Goal: Task Accomplishment & Management: Use online tool/utility

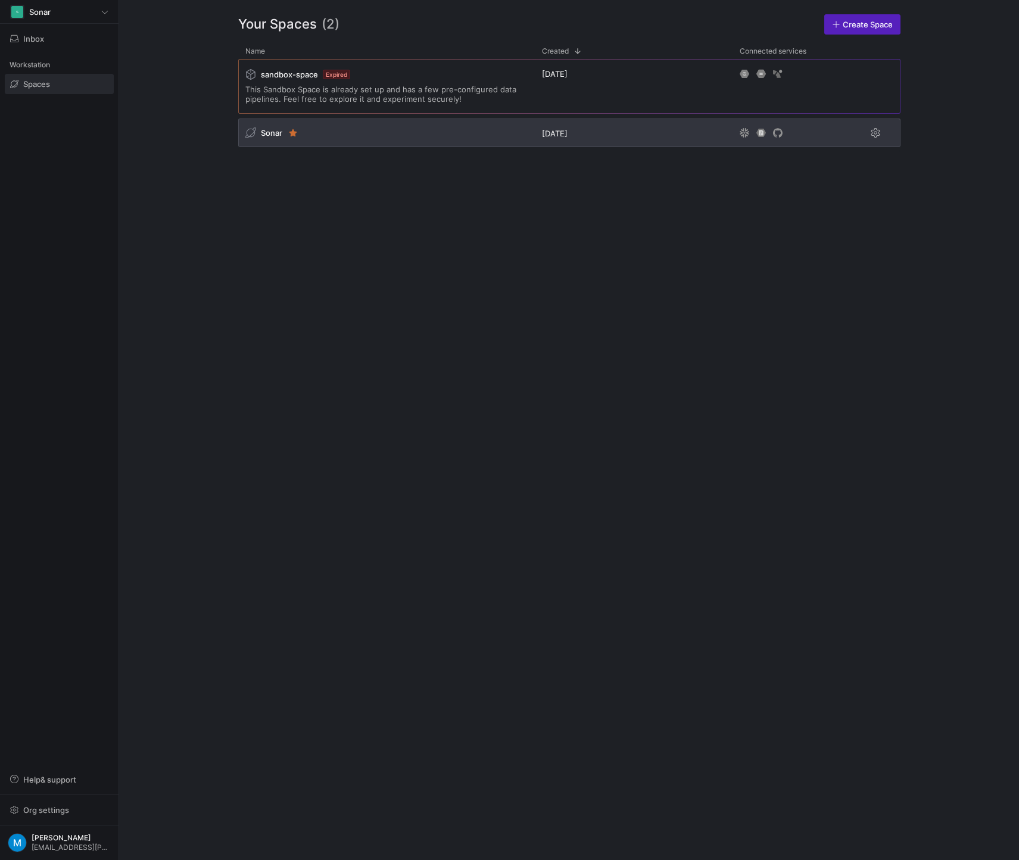
click at [360, 131] on div "Sonar" at bounding box center [386, 132] width 297 height 29
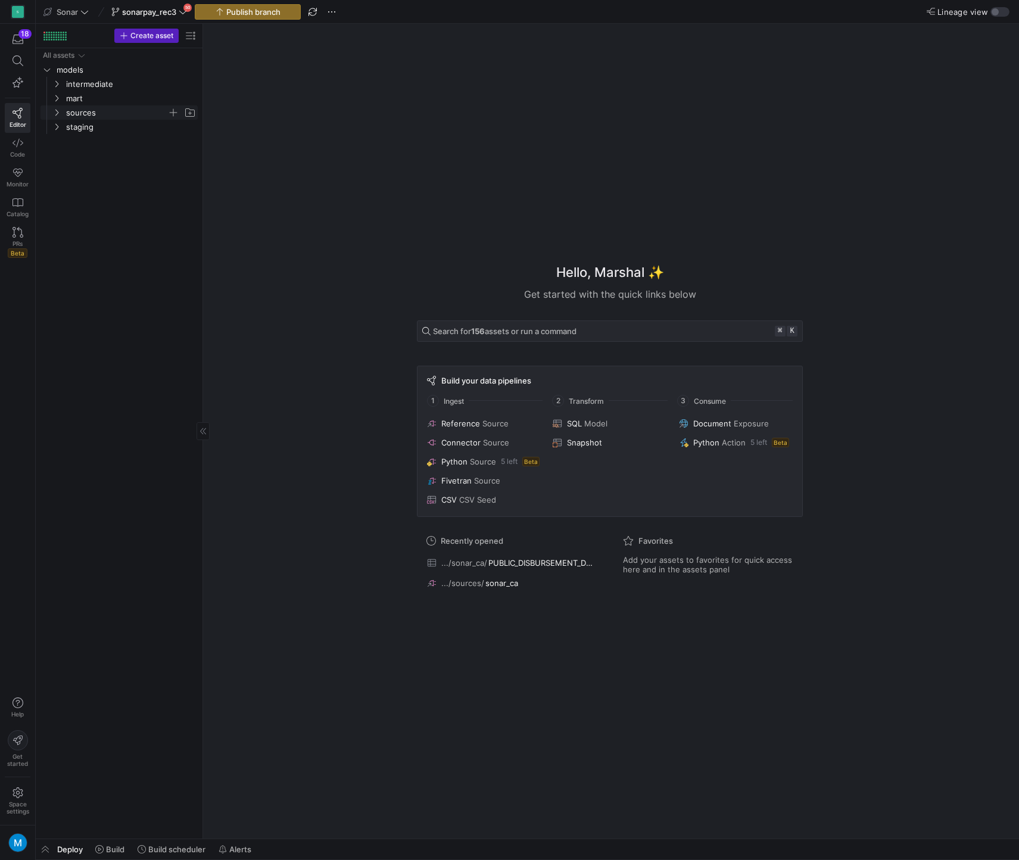
click at [81, 114] on span "sources" at bounding box center [116, 113] width 101 height 14
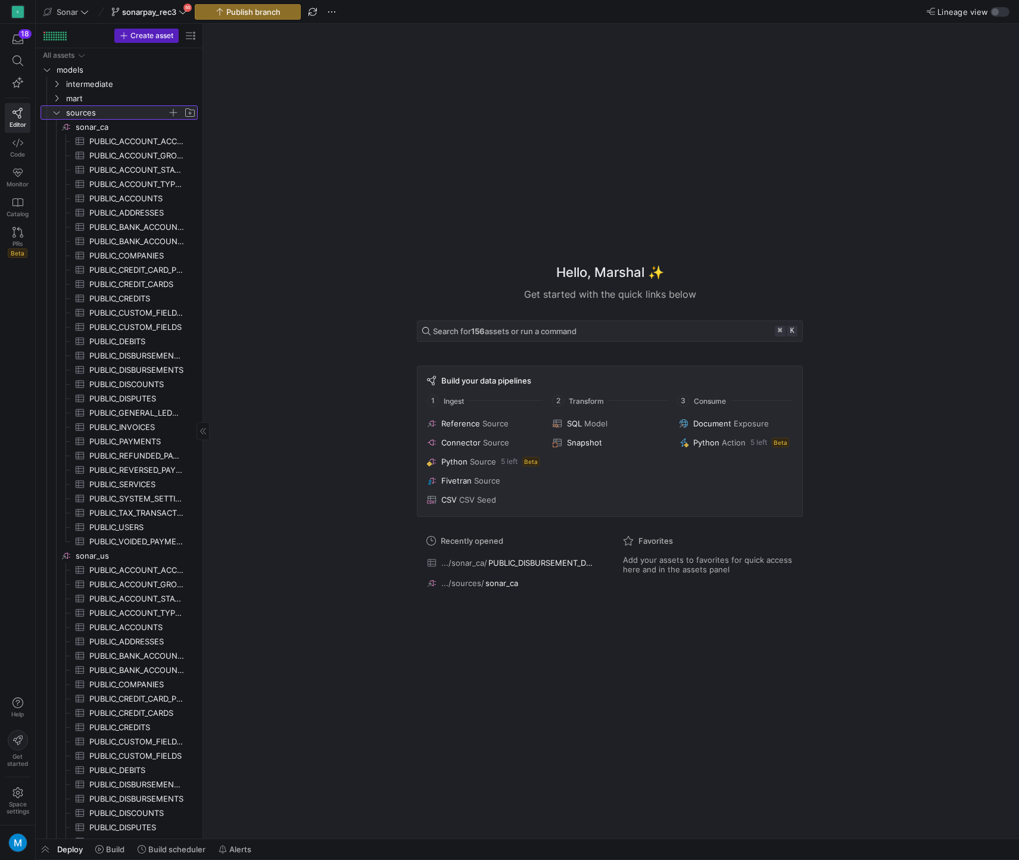
click at [174, 114] on span "button" at bounding box center [173, 113] width 12 height 12
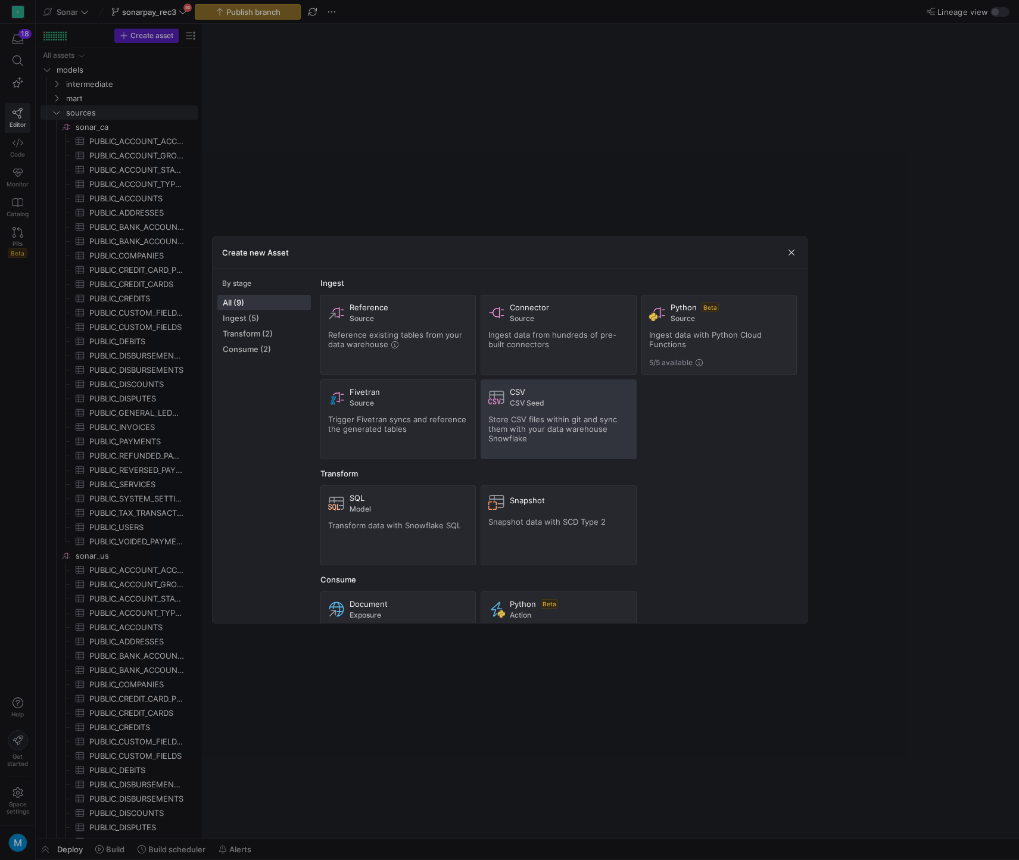
click at [563, 405] on span "CSV Seed" at bounding box center [569, 403] width 119 height 8
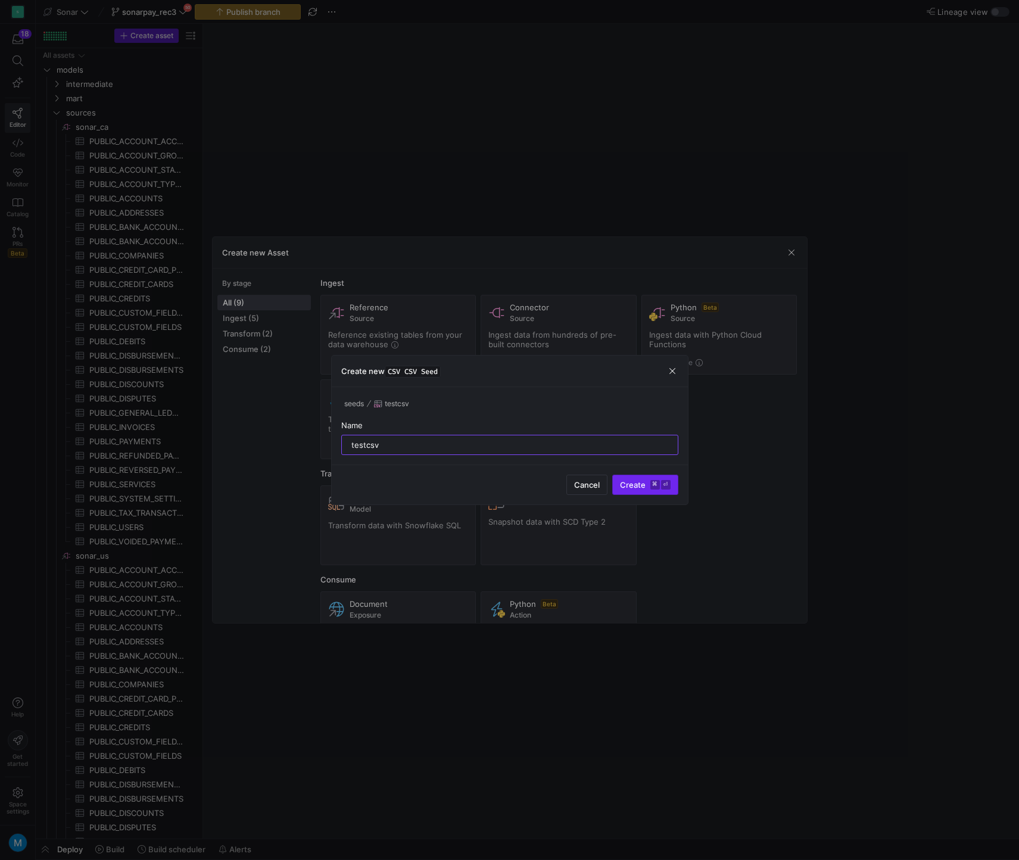
type input "testcsv"
click at [650, 482] on kbd "⌘" at bounding box center [655, 485] width 10 height 10
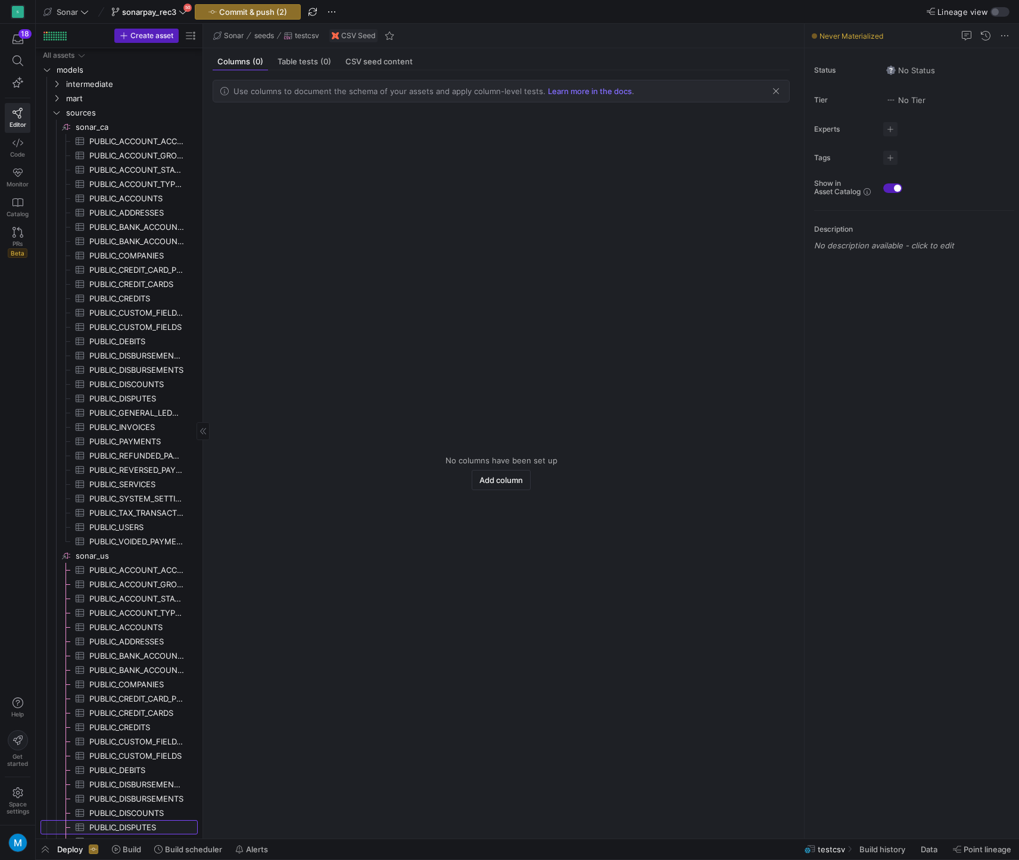
click at [83, 827] on icon "Press SPACE to select this row." at bounding box center [80, 827] width 10 height 10
click at [76, 827] on div "All assets models intermediate mart sources staging sonar_ca​​​​​​​​ PUBLIC_ACC…" at bounding box center [118, 534] width 157 height 972
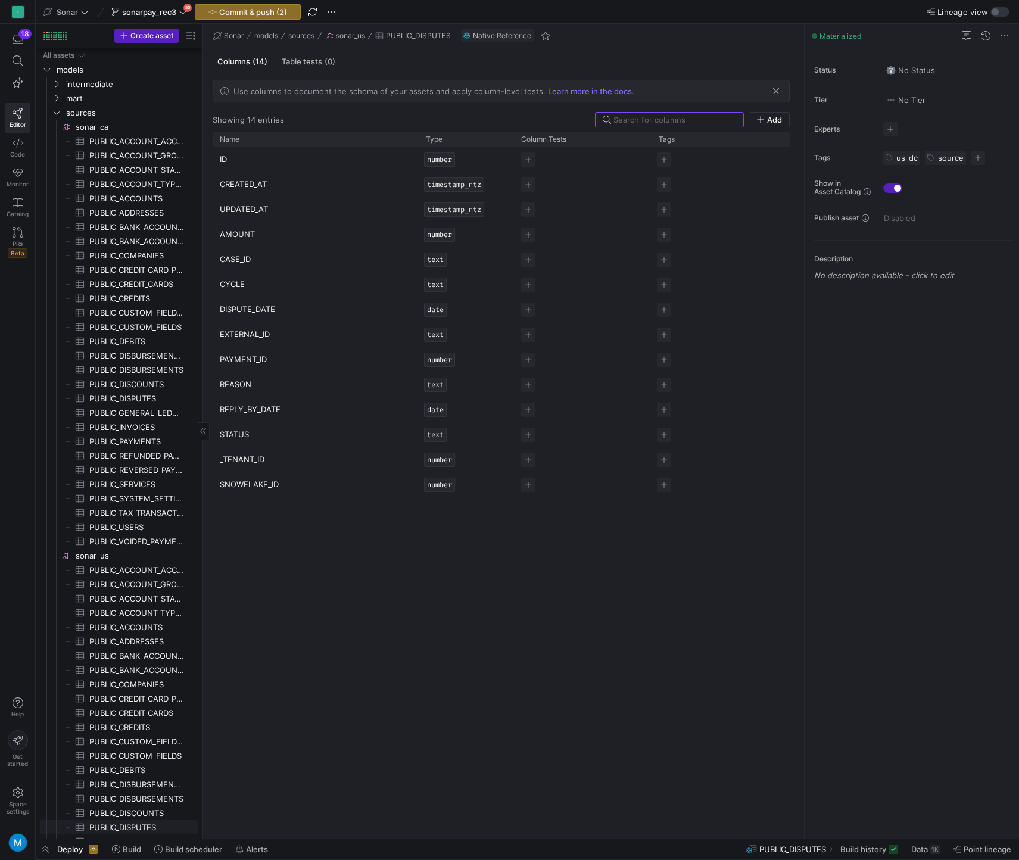
click at [282, 491] on div "ID NUMBER CREATED_AT TIMESTAMP_NTZ UPDATED_AT TIMESTAMP_NTZ AMOUNT NUMBER CASE_…" at bounding box center [501, 488] width 577 height 682
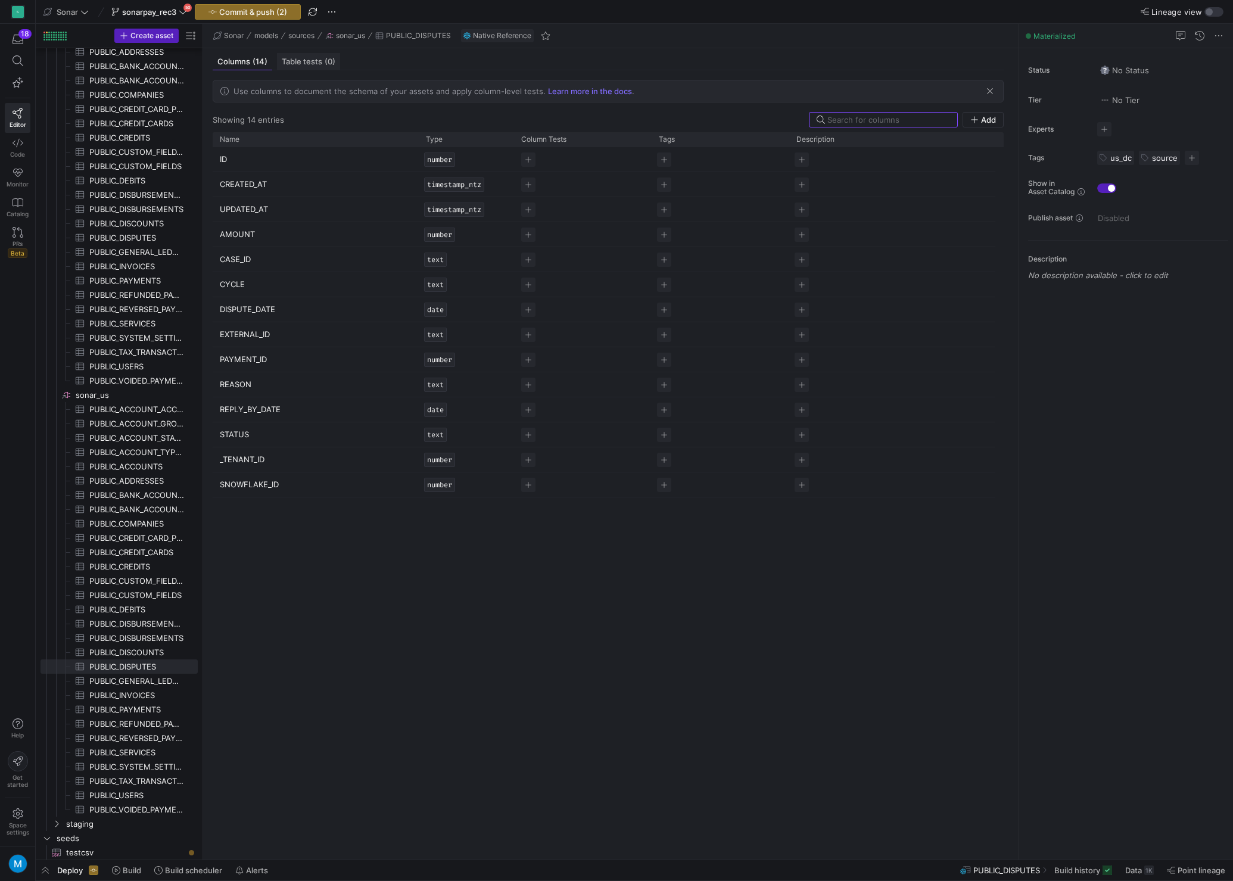
scroll to position [161, 0]
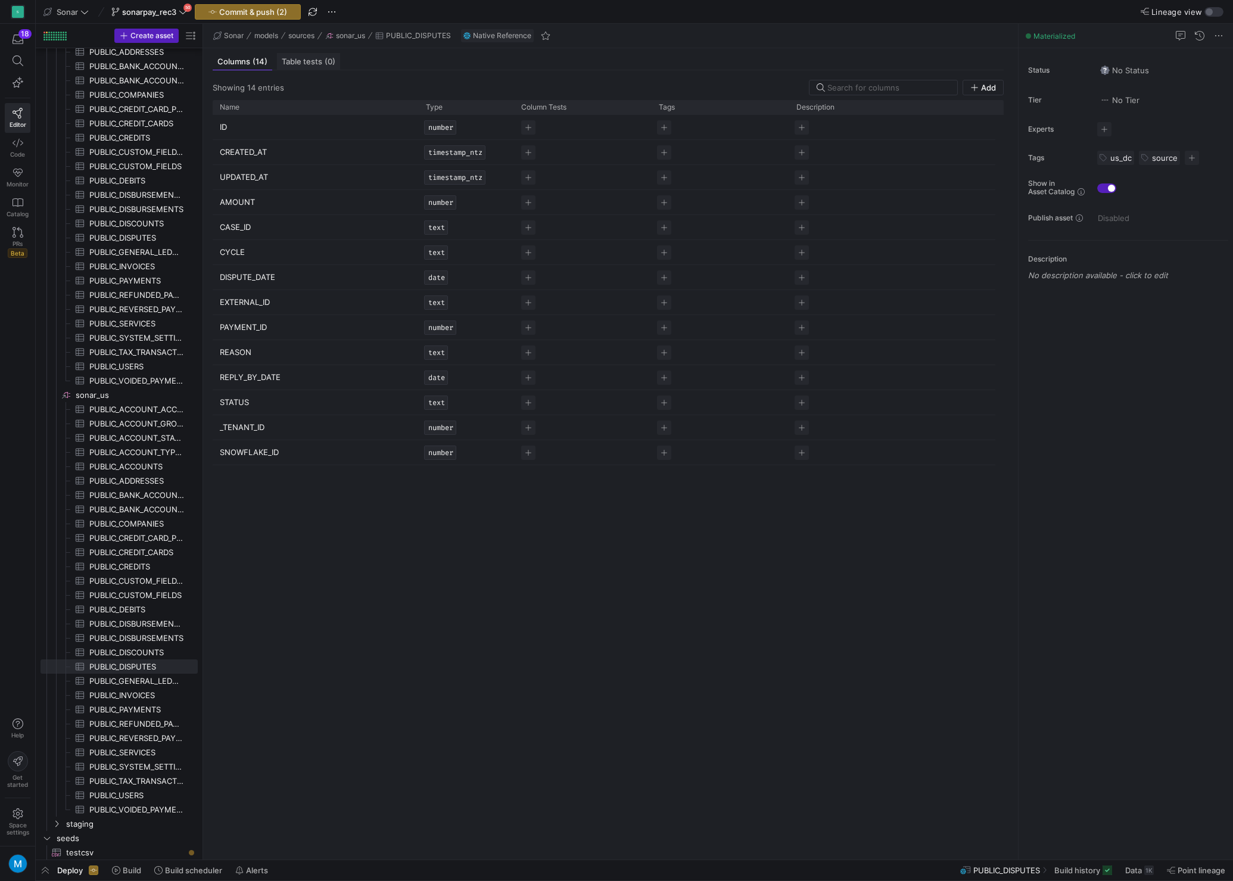
click at [311, 65] on span "Table tests (0)" at bounding box center [309, 62] width 54 height 8
click at [89, 847] on span "testcsv​​​​​​" at bounding box center [125, 853] width 118 height 14
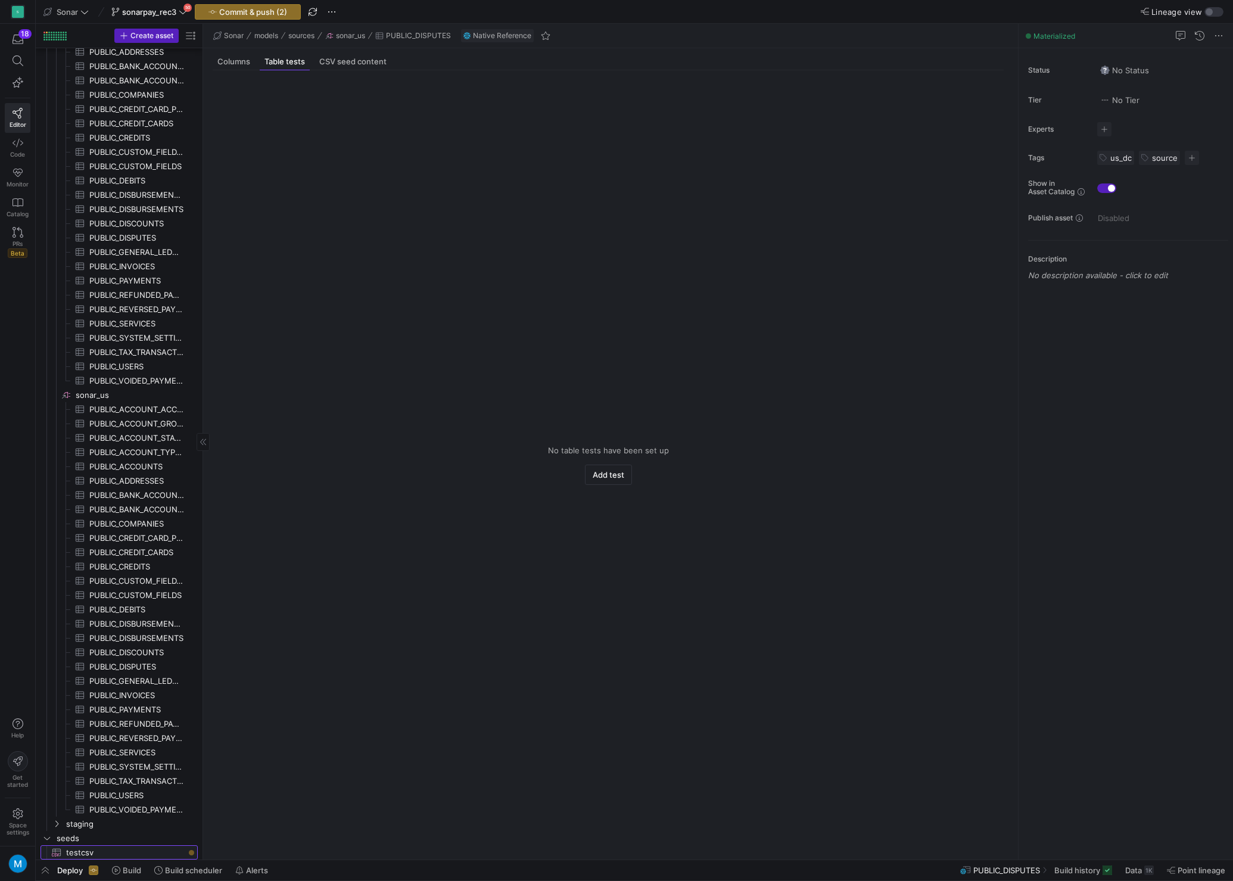
click at [81, 852] on span "testcsv​​​​​​" at bounding box center [125, 853] width 118 height 14
click at [388, 64] on span "CSV seed content" at bounding box center [378, 62] width 67 height 8
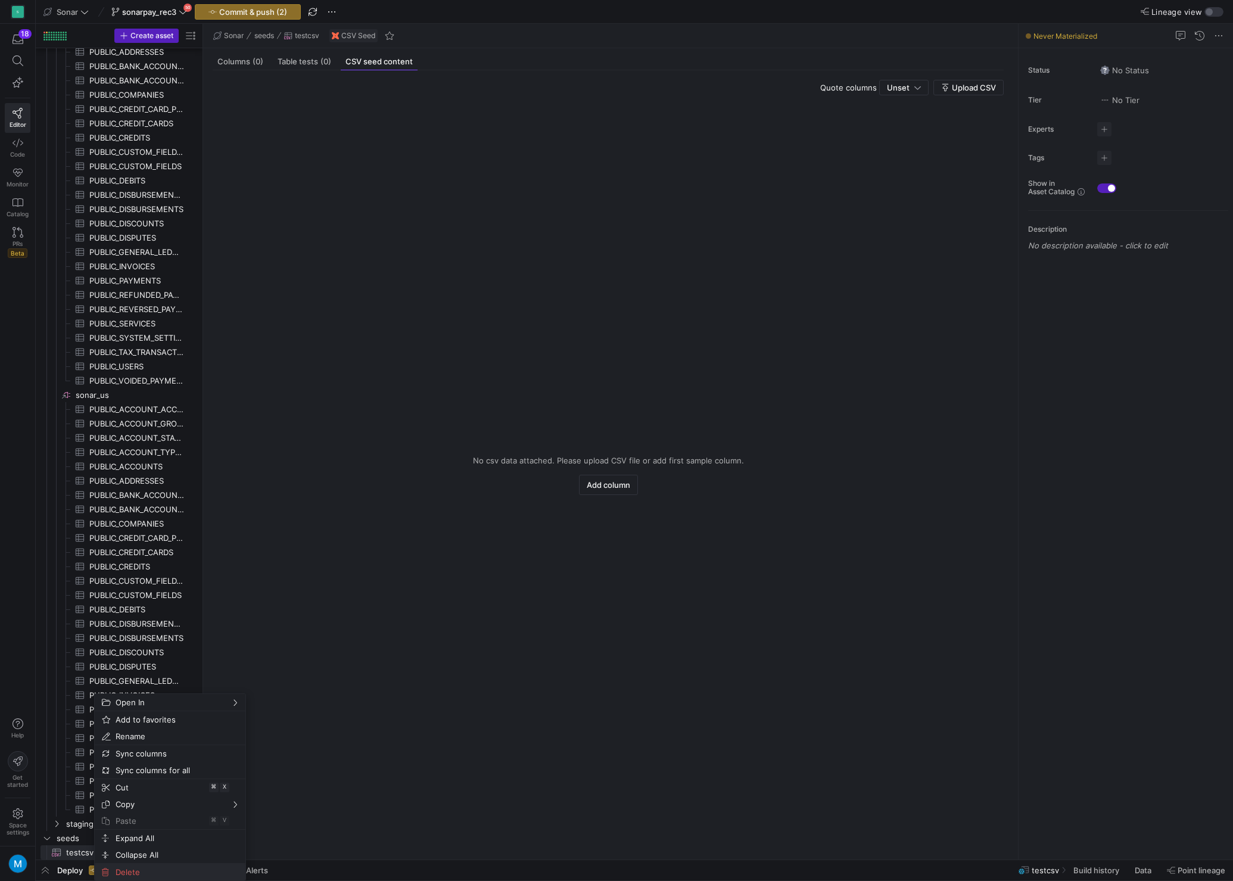
click at [130, 859] on span "Delete" at bounding box center [160, 871] width 98 height 17
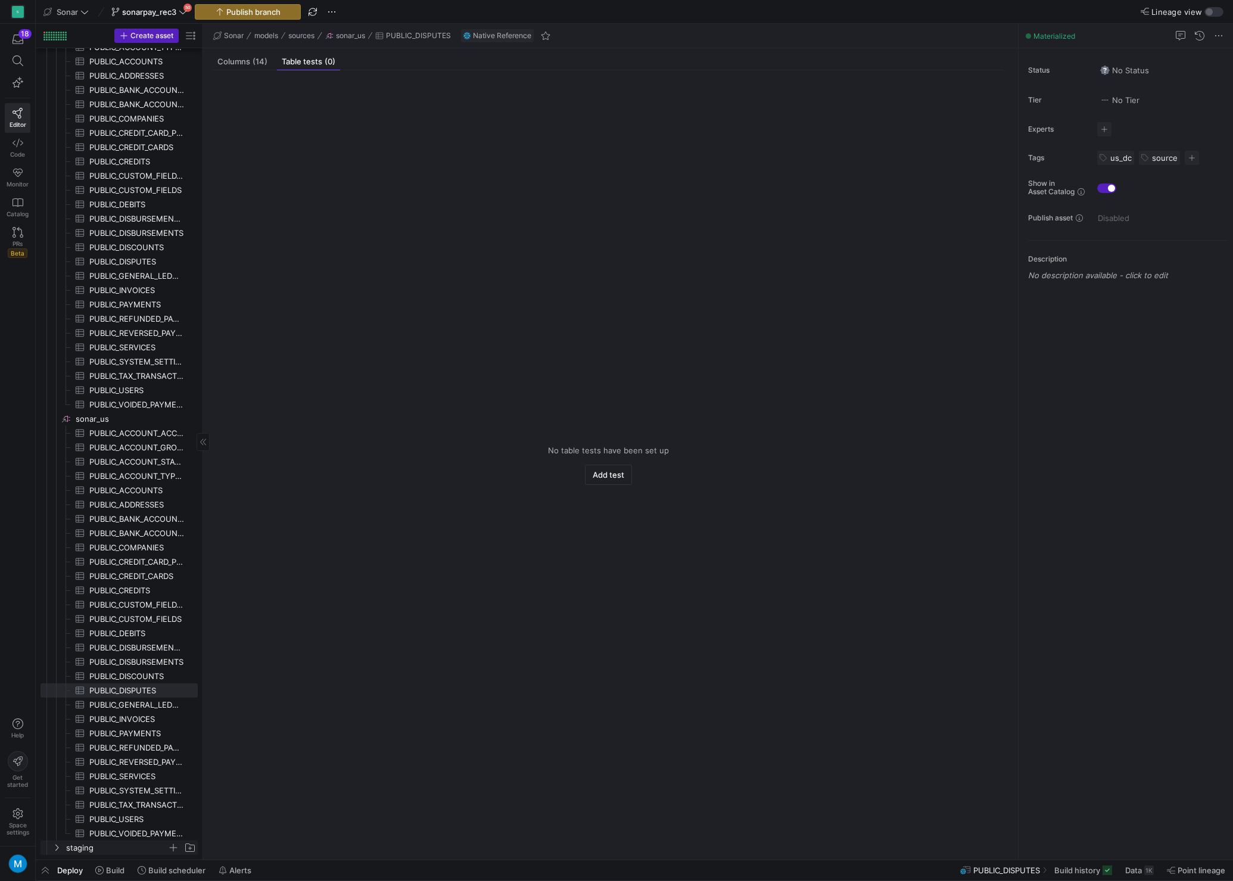
scroll to position [132, 0]
click at [152, 38] on span "Create asset" at bounding box center [151, 36] width 43 height 8
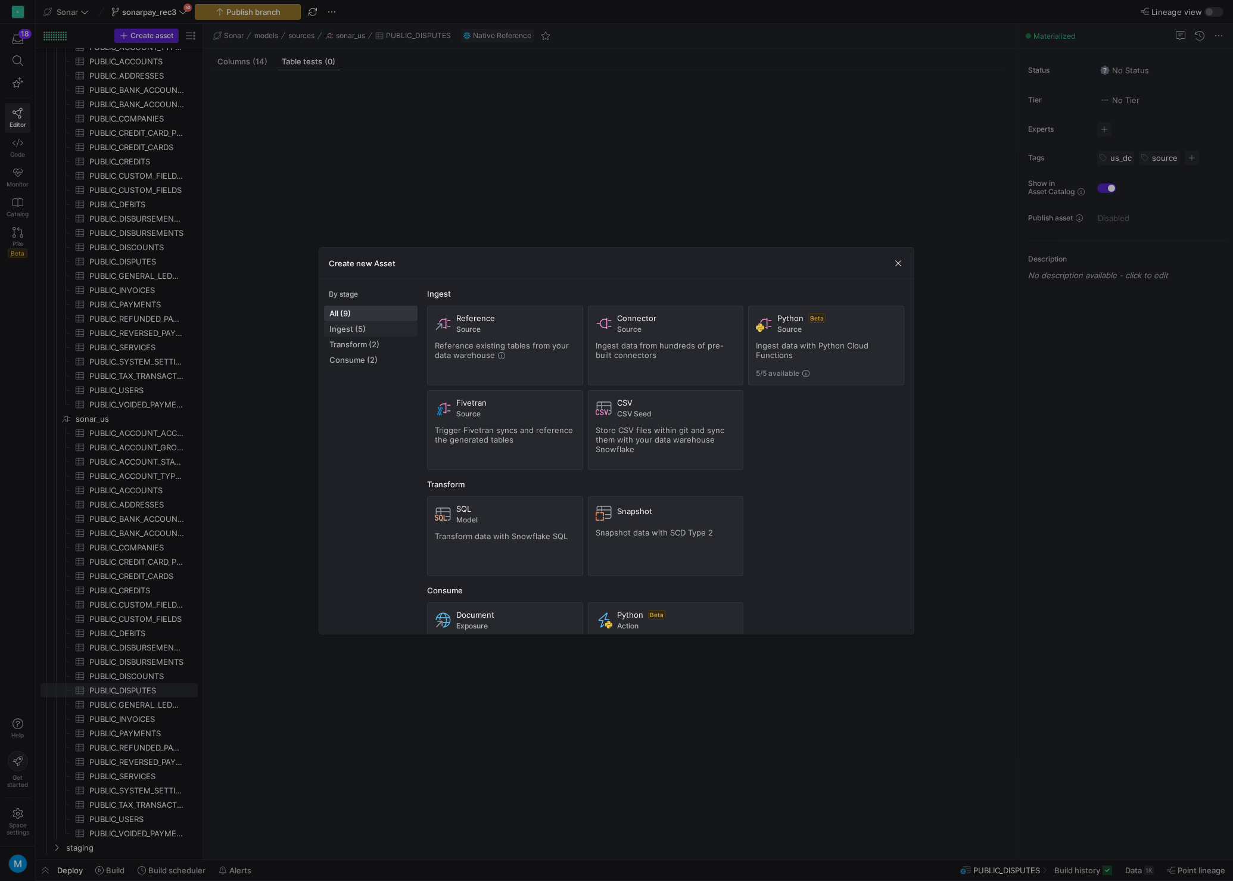
click at [373, 330] on span "Ingest (5)" at bounding box center [370, 329] width 83 height 10
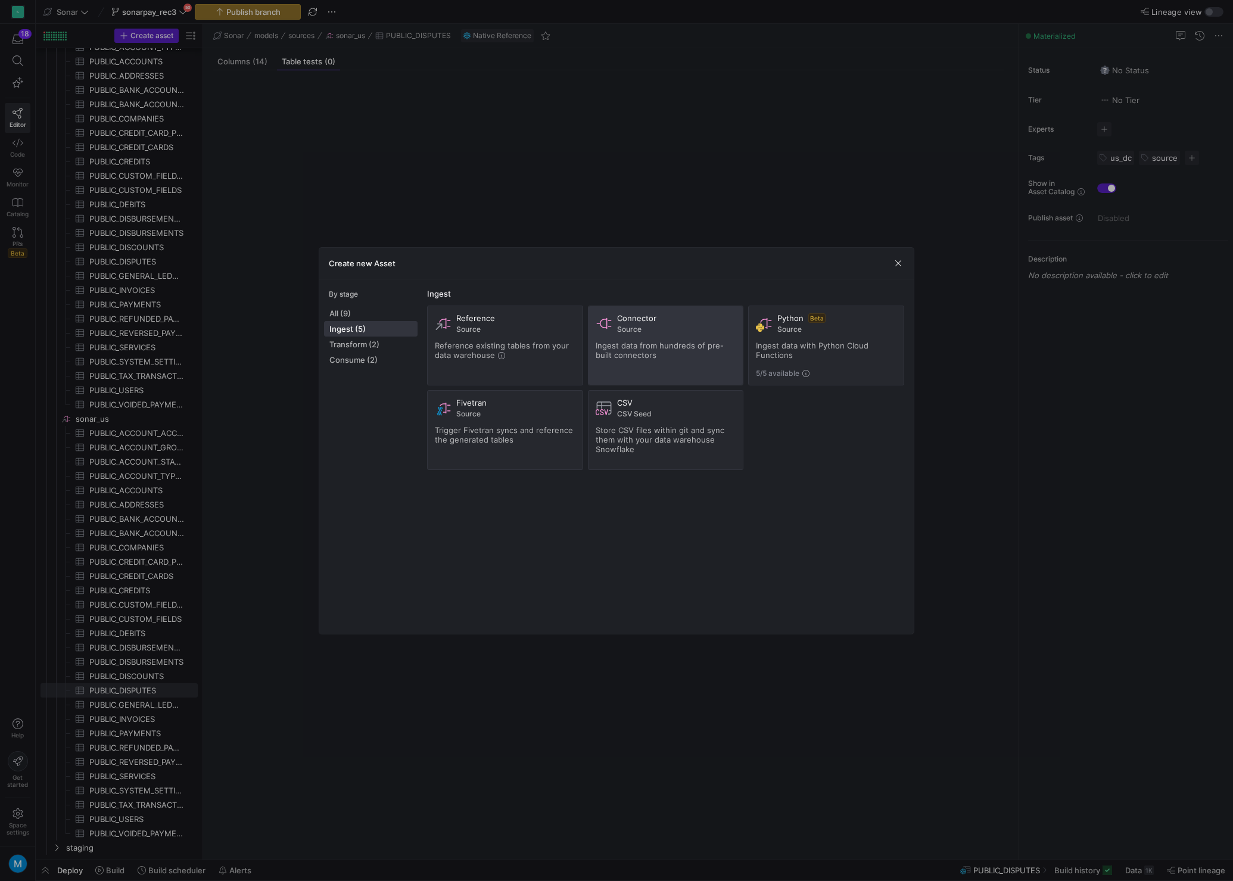
click at [687, 334] on div "Connector Source Ingest data from hundreds of pre-built connectors" at bounding box center [665, 345] width 141 height 64
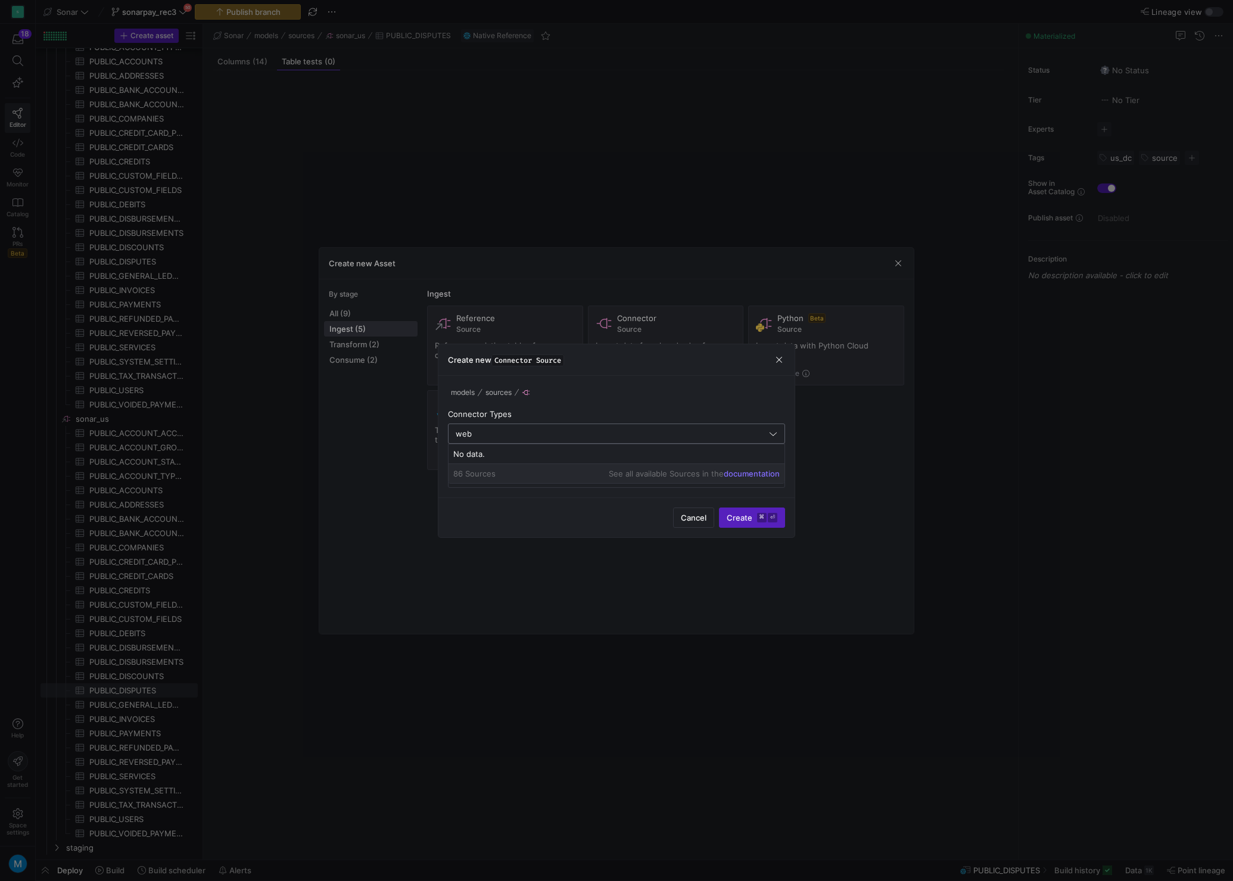
drag, startPoint x: 572, startPoint y: 425, endPoint x: 562, endPoint y: 434, distance: 13.5
click at [562, 434] on input "web" at bounding box center [611, 434] width 311 height 10
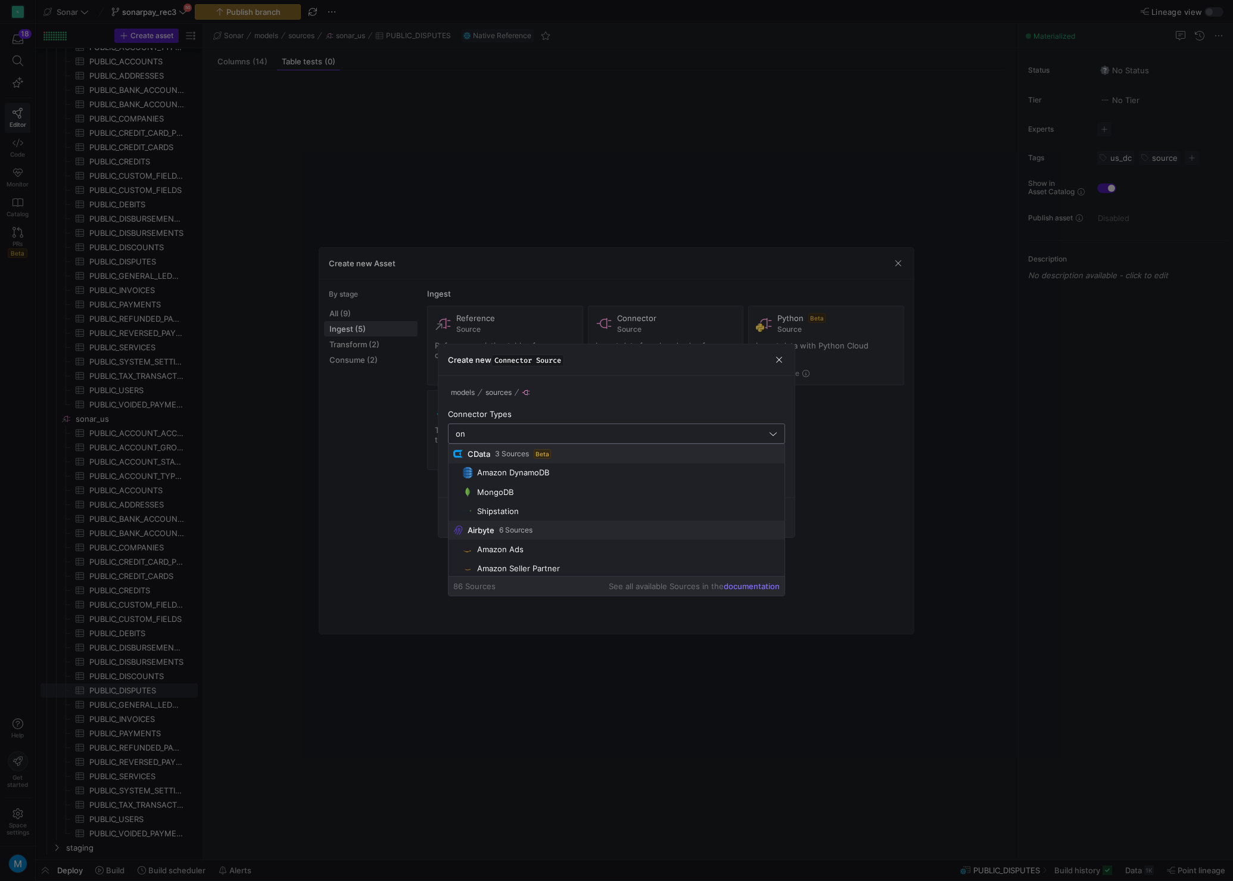
type input "o"
type input "s"
click at [487, 559] on div "CSV" at bounding box center [484, 560] width 15 height 10
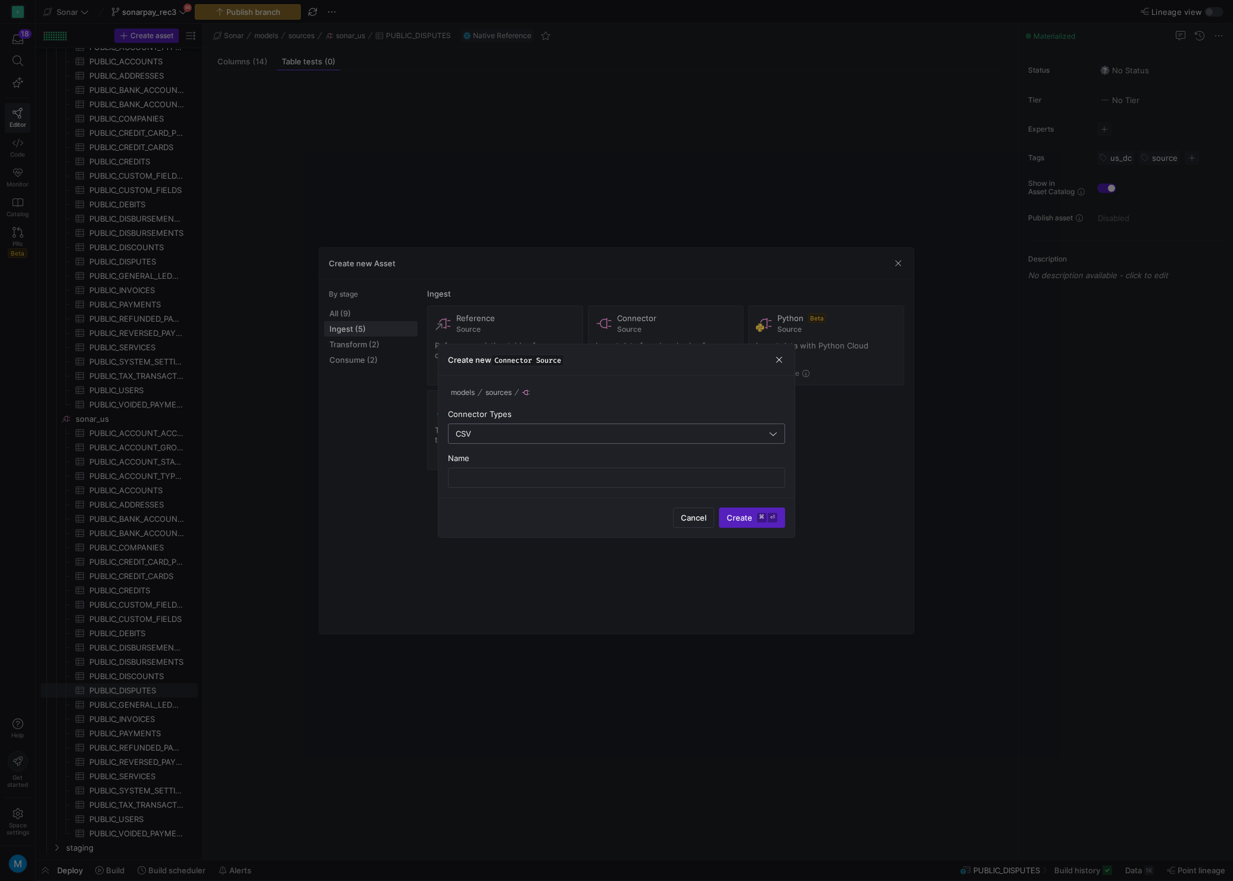
click at [517, 437] on input "CSV" at bounding box center [611, 434] width 311 height 10
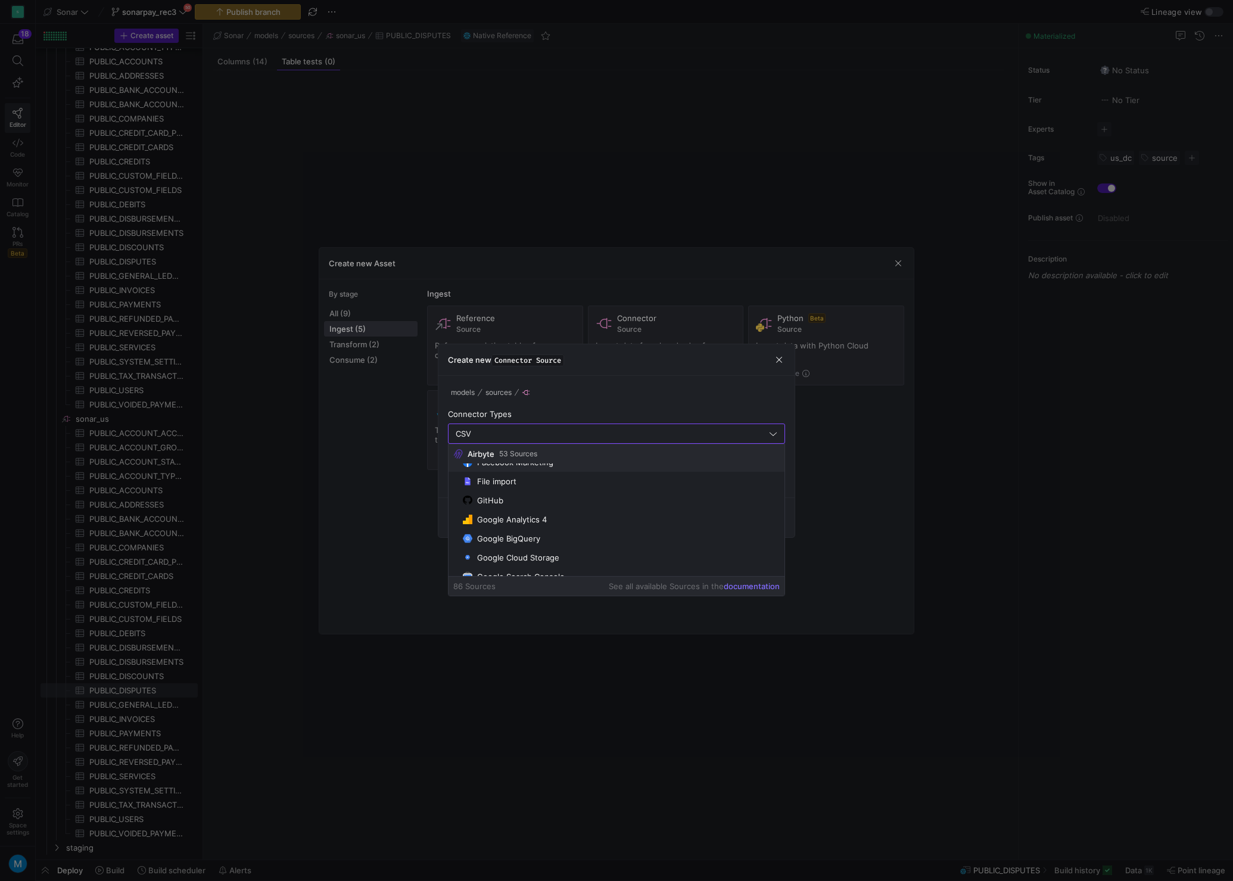
scroll to position [785, 0]
click at [500, 487] on div "File import" at bounding box center [496, 489] width 39 height 10
type input "File import"
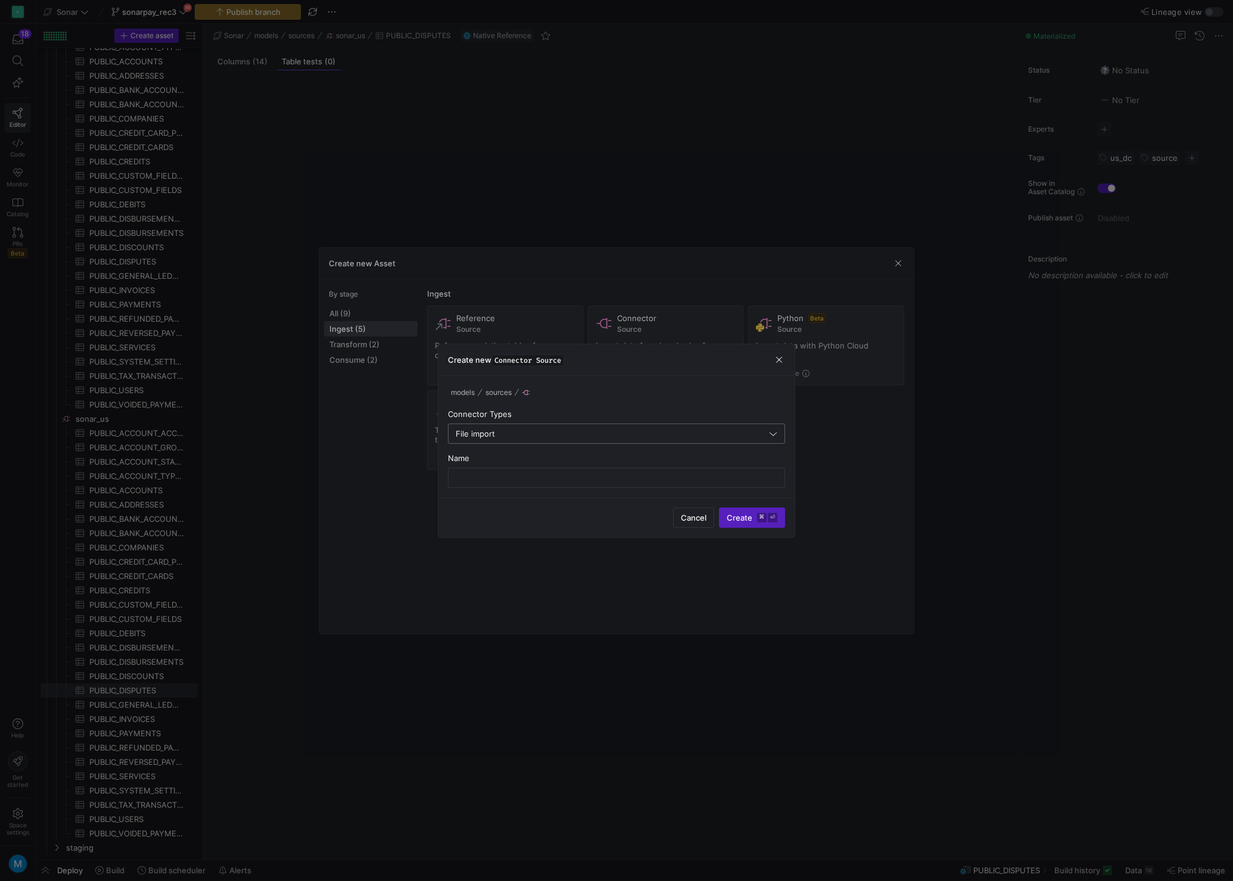
click at [570, 435] on input "File import" at bounding box center [611, 434] width 311 height 10
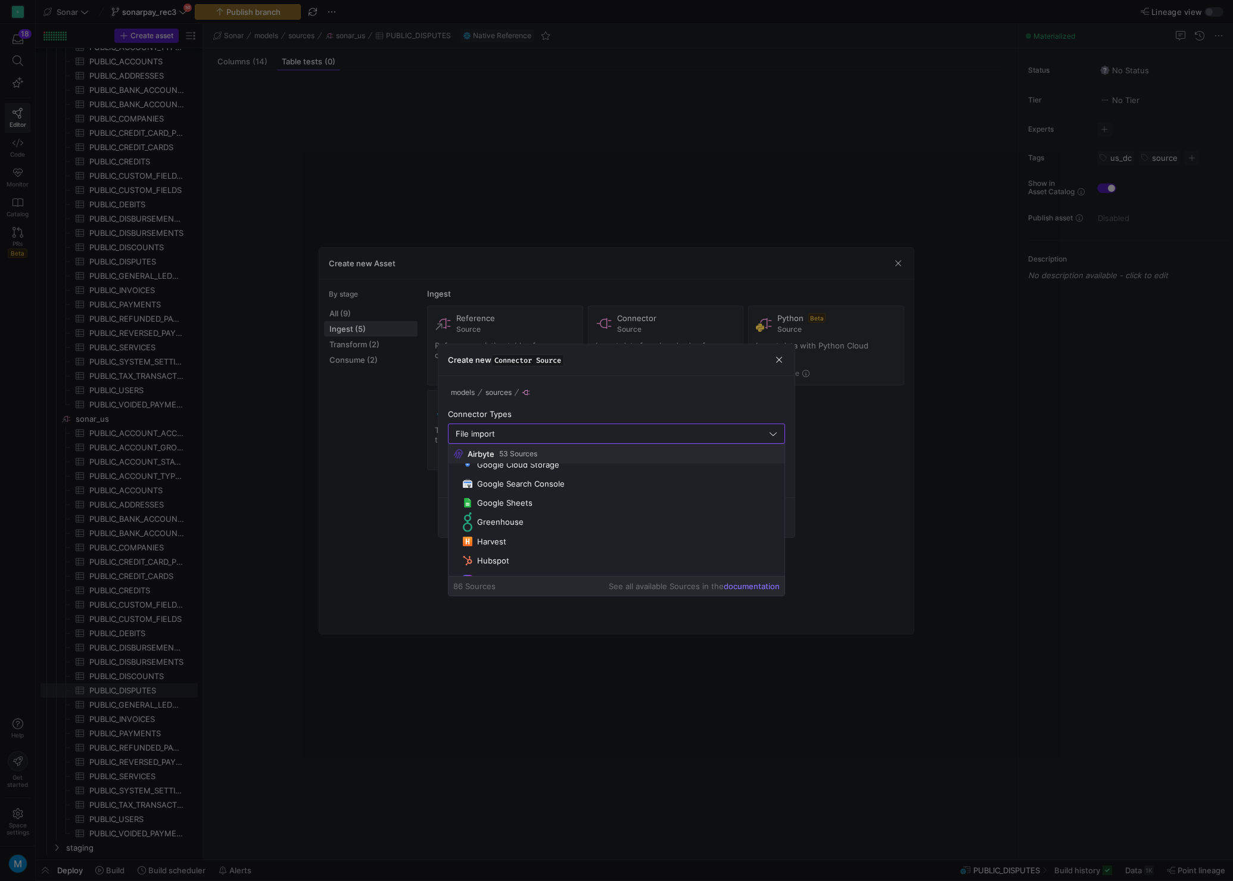
scroll to position [0, 0]
click at [642, 427] on div "File import" at bounding box center [611, 433] width 311 height 19
click at [716, 419] on div "Connector Types File import" at bounding box center [616, 426] width 337 height 35
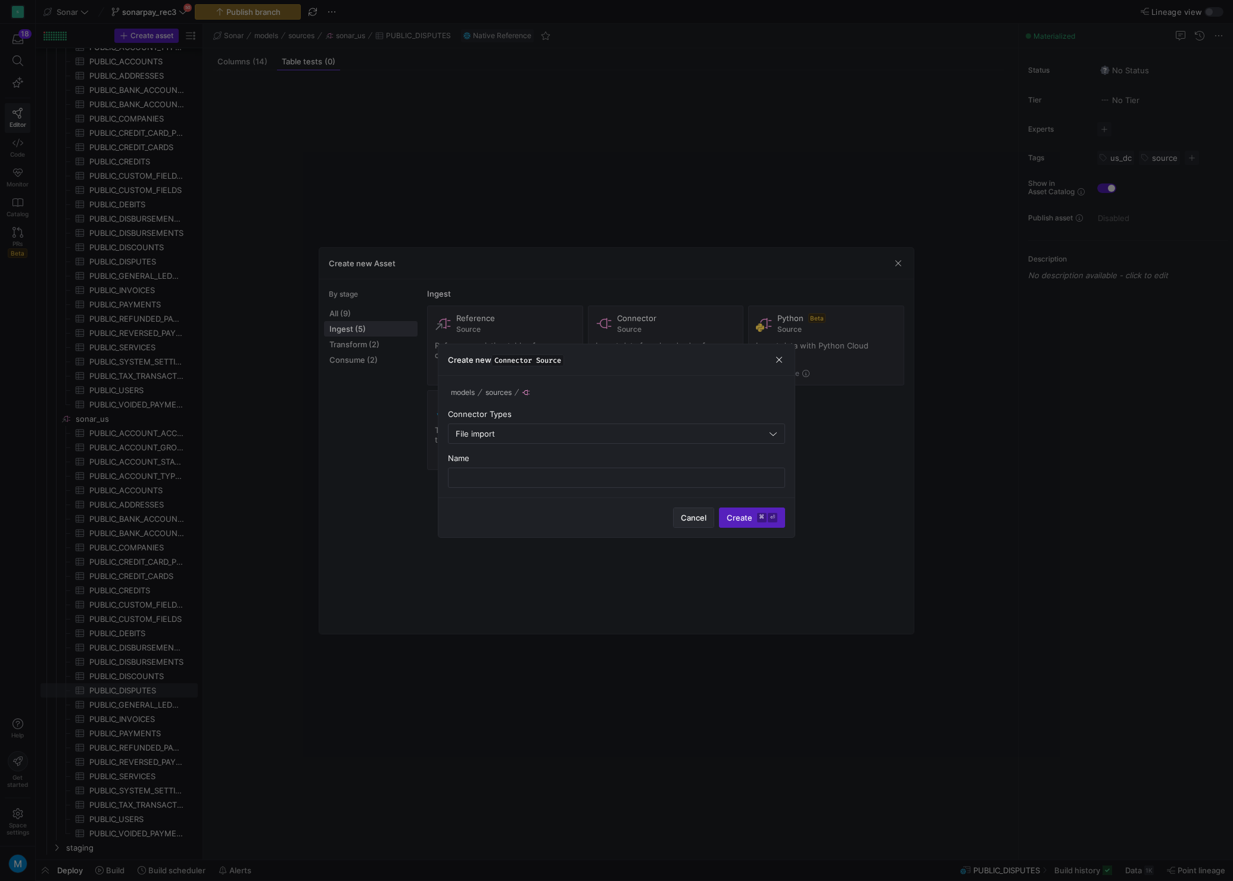
click at [689, 515] on span "Cancel" at bounding box center [694, 518] width 26 height 10
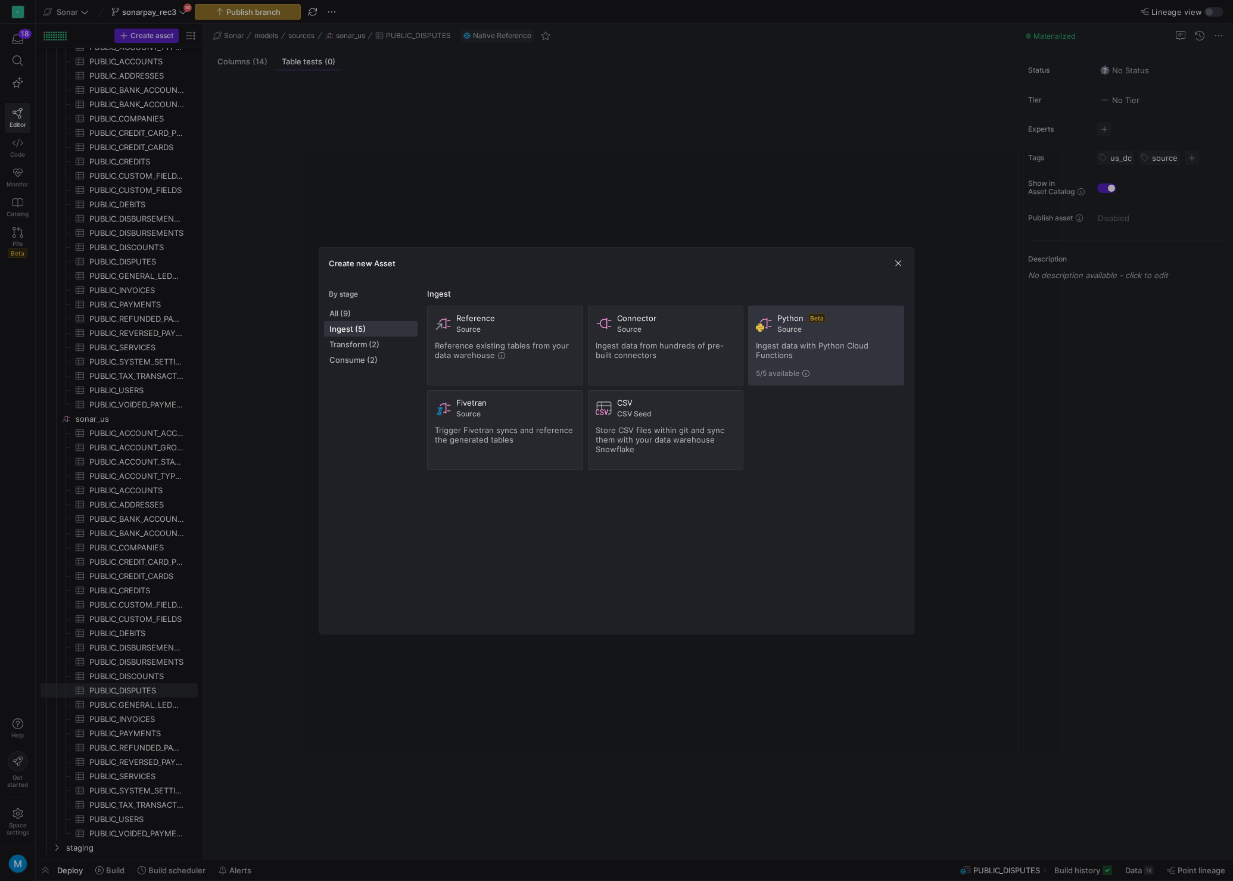
click at [821, 342] on span "Ingest data with Python Cloud Functions" at bounding box center [812, 350] width 113 height 19
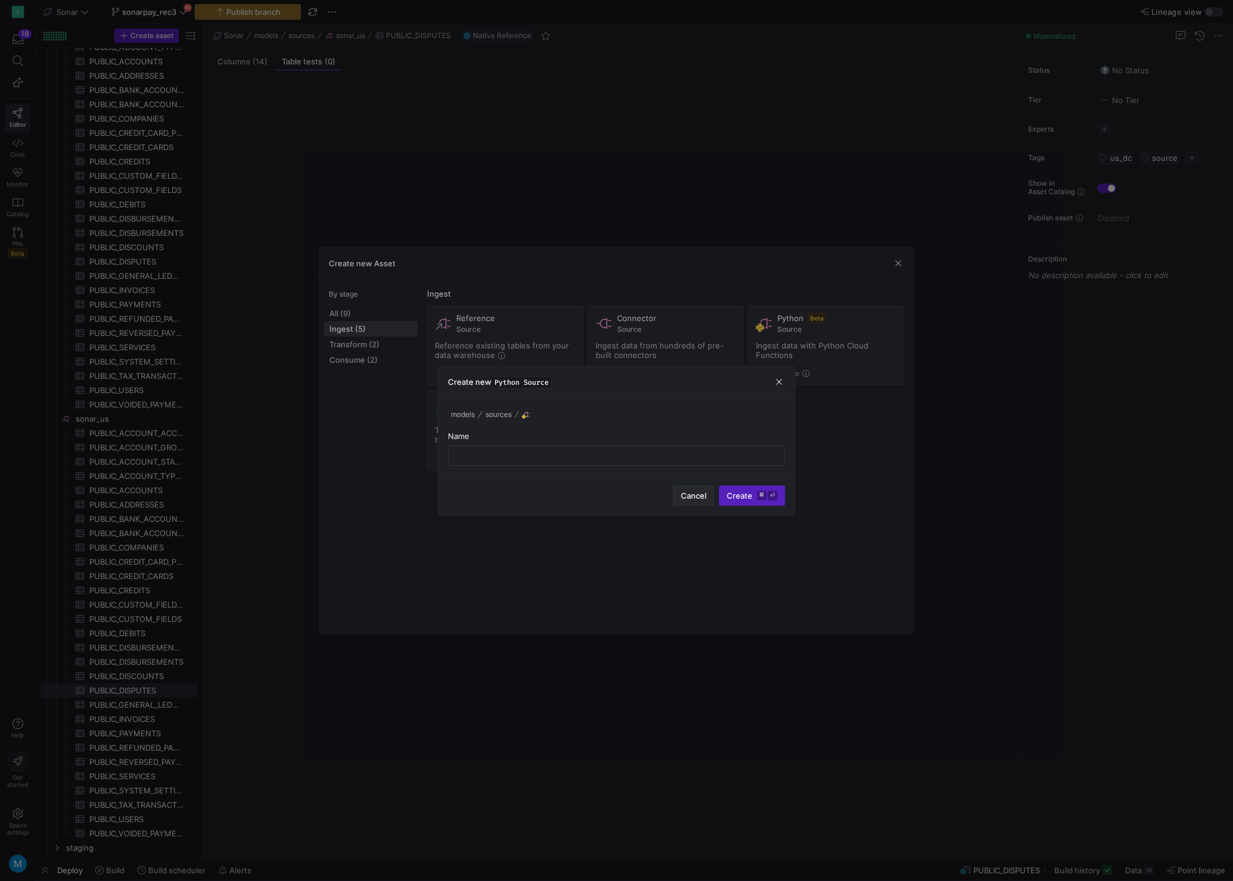
click at [692, 497] on span "Cancel" at bounding box center [694, 496] width 26 height 10
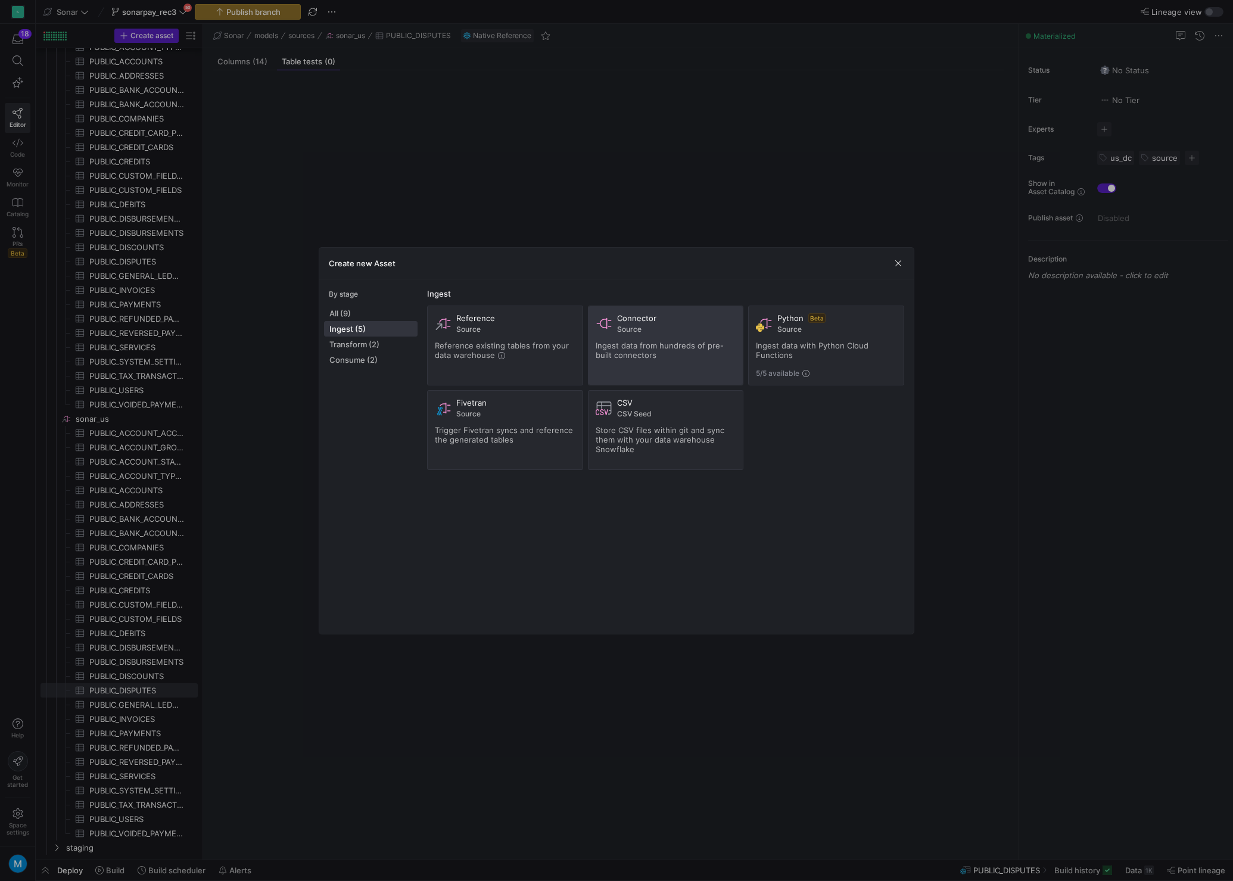
click at [698, 349] on span "Ingest data from hundreds of pre-built connectors" at bounding box center [659, 350] width 128 height 19
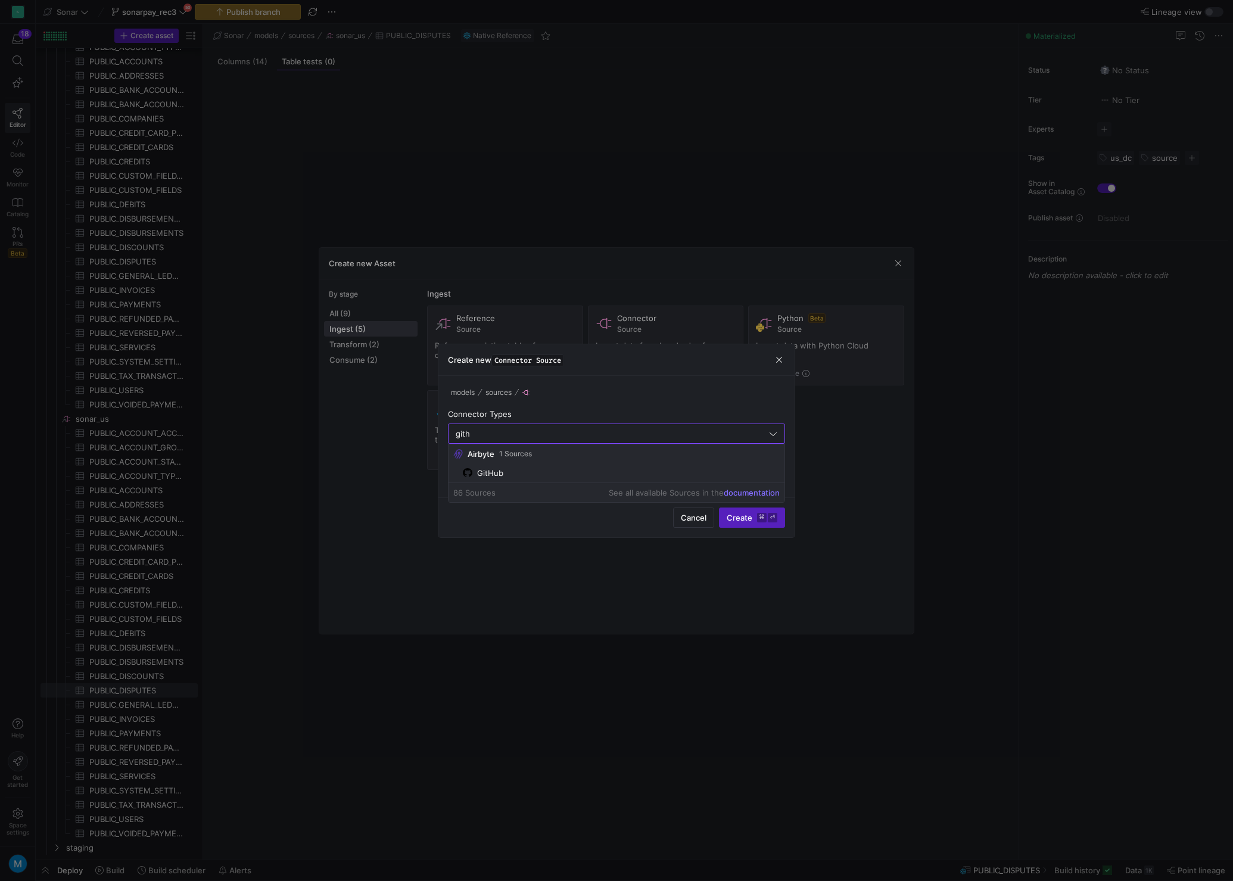
click at [497, 472] on div "GitHub" at bounding box center [490, 473] width 26 height 10
type input "GitHub"
click at [508, 479] on input "text" at bounding box center [616, 478] width 317 height 10
type input "csvtest"
click at [757, 521] on kbd "⌘" at bounding box center [762, 518] width 10 height 10
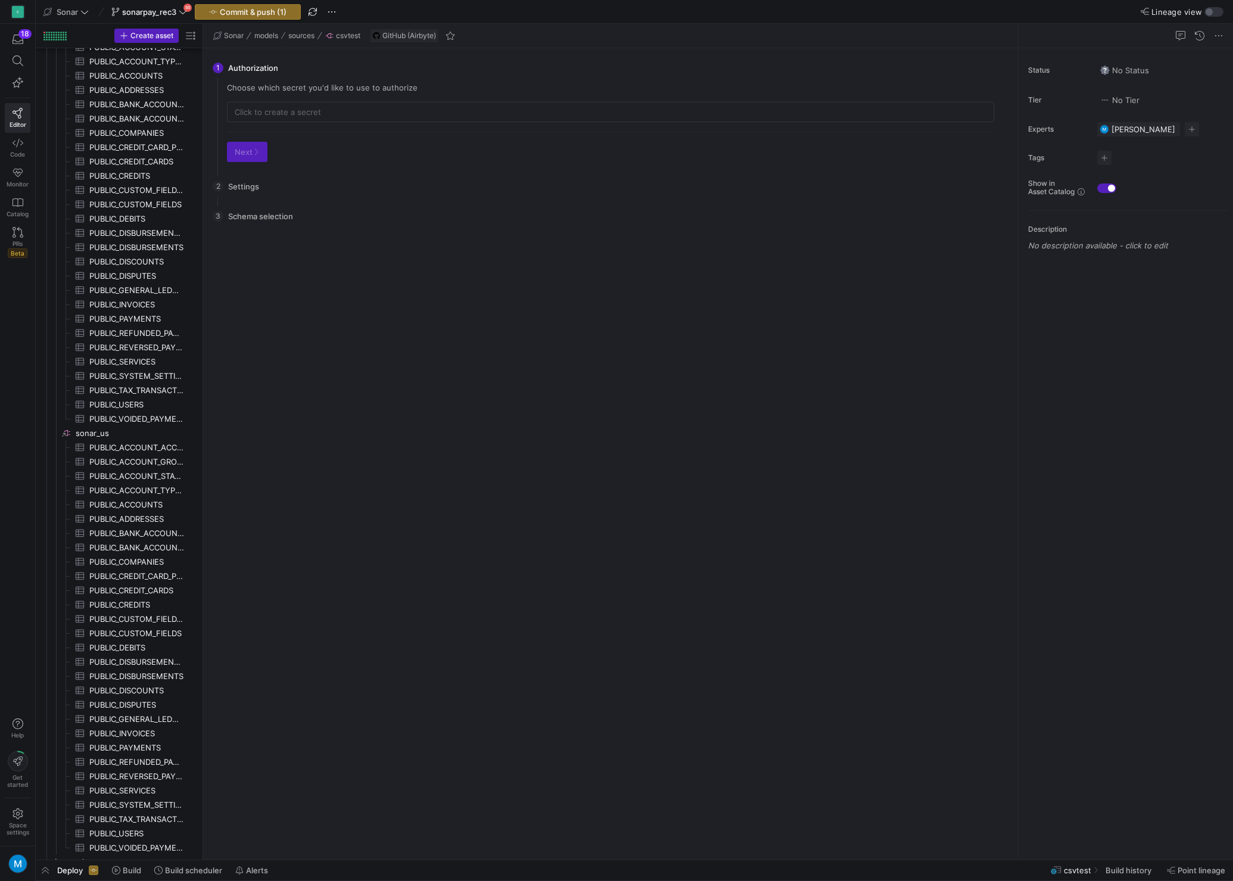
scroll to position [71, 0]
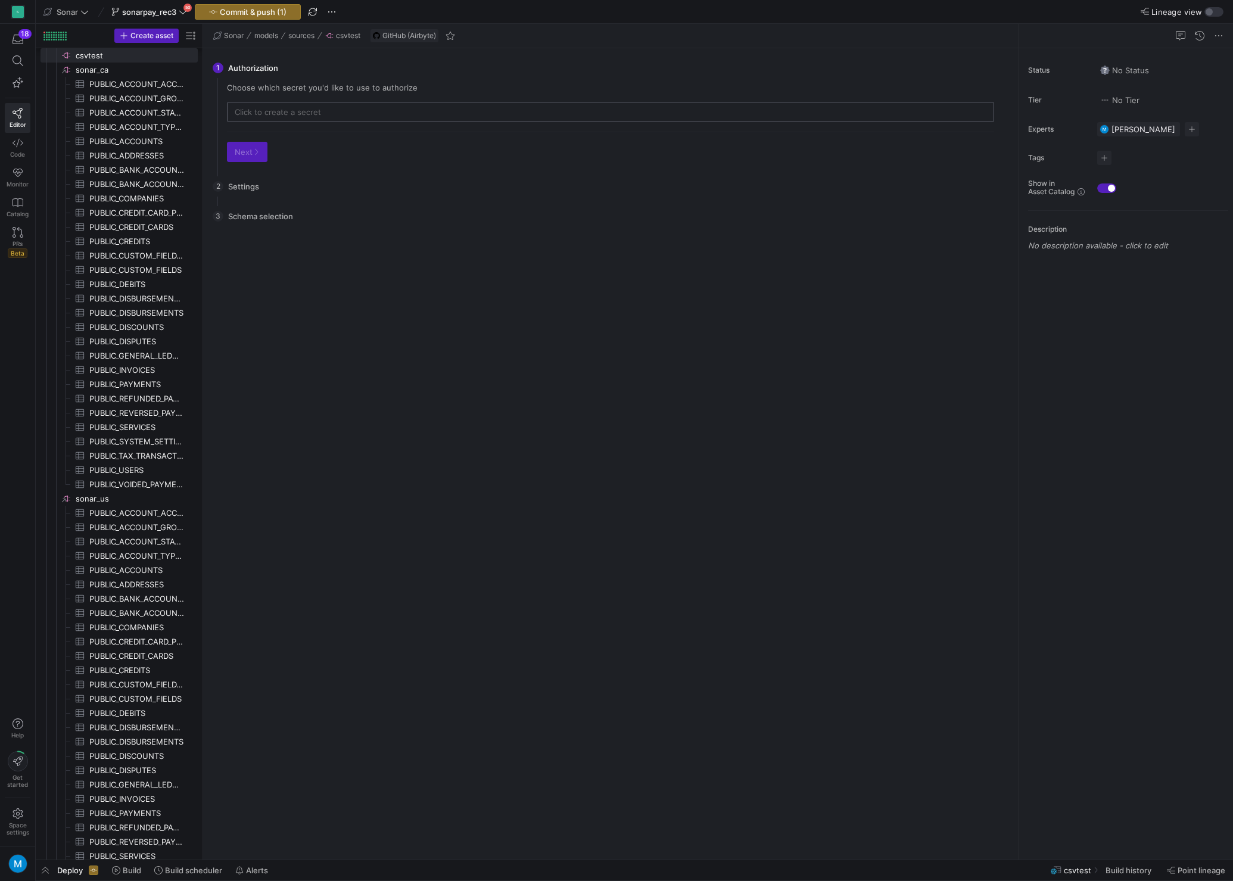
click at [328, 118] on div at bounding box center [610, 111] width 751 height 19
click at [329, 113] on input "text" at bounding box center [610, 112] width 751 height 10
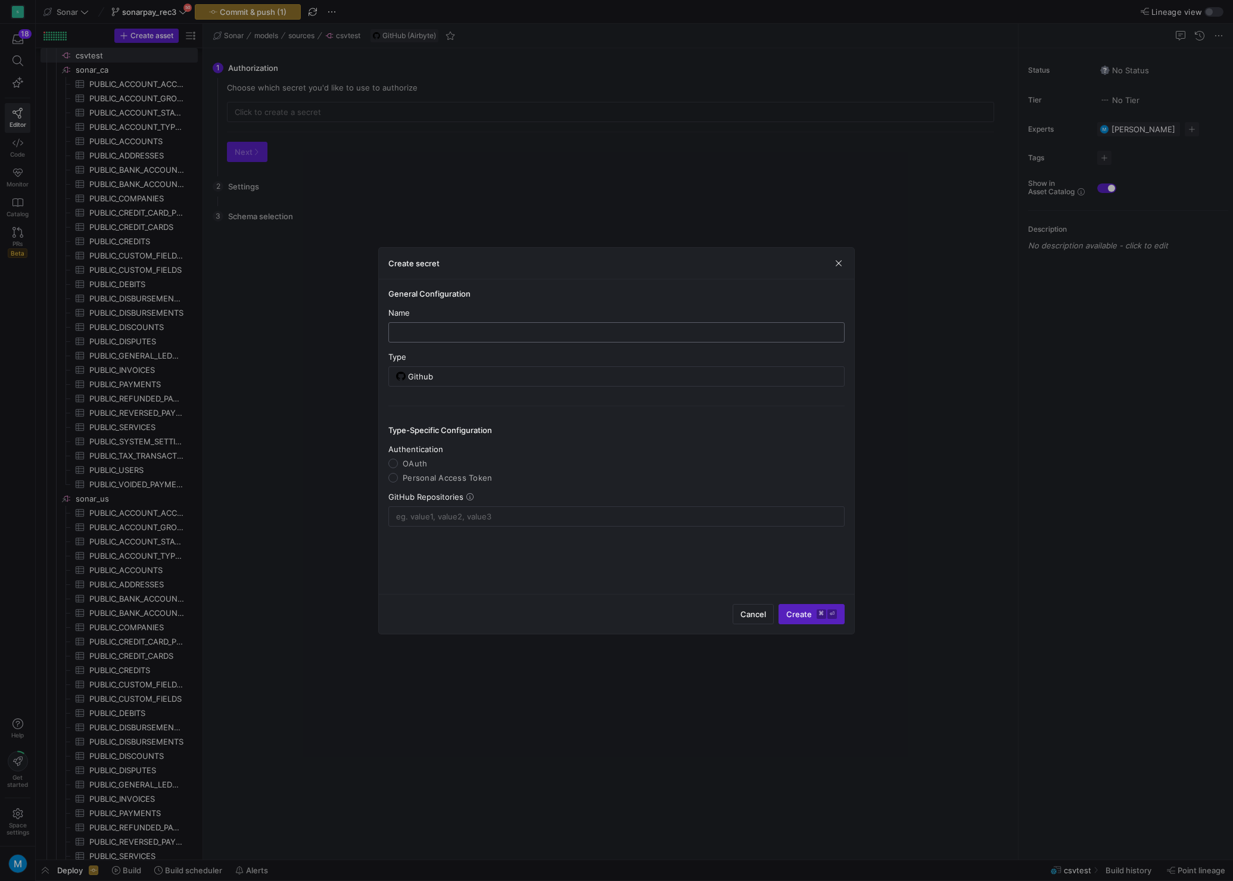
click at [434, 334] on input "text" at bounding box center [616, 333] width 436 height 10
type input "csvtest"
click at [394, 464] on input "OAuth" at bounding box center [393, 464] width 10 height 10
radio input "true"
click at [395, 480] on input "Personal Access Token" at bounding box center [393, 478] width 10 height 10
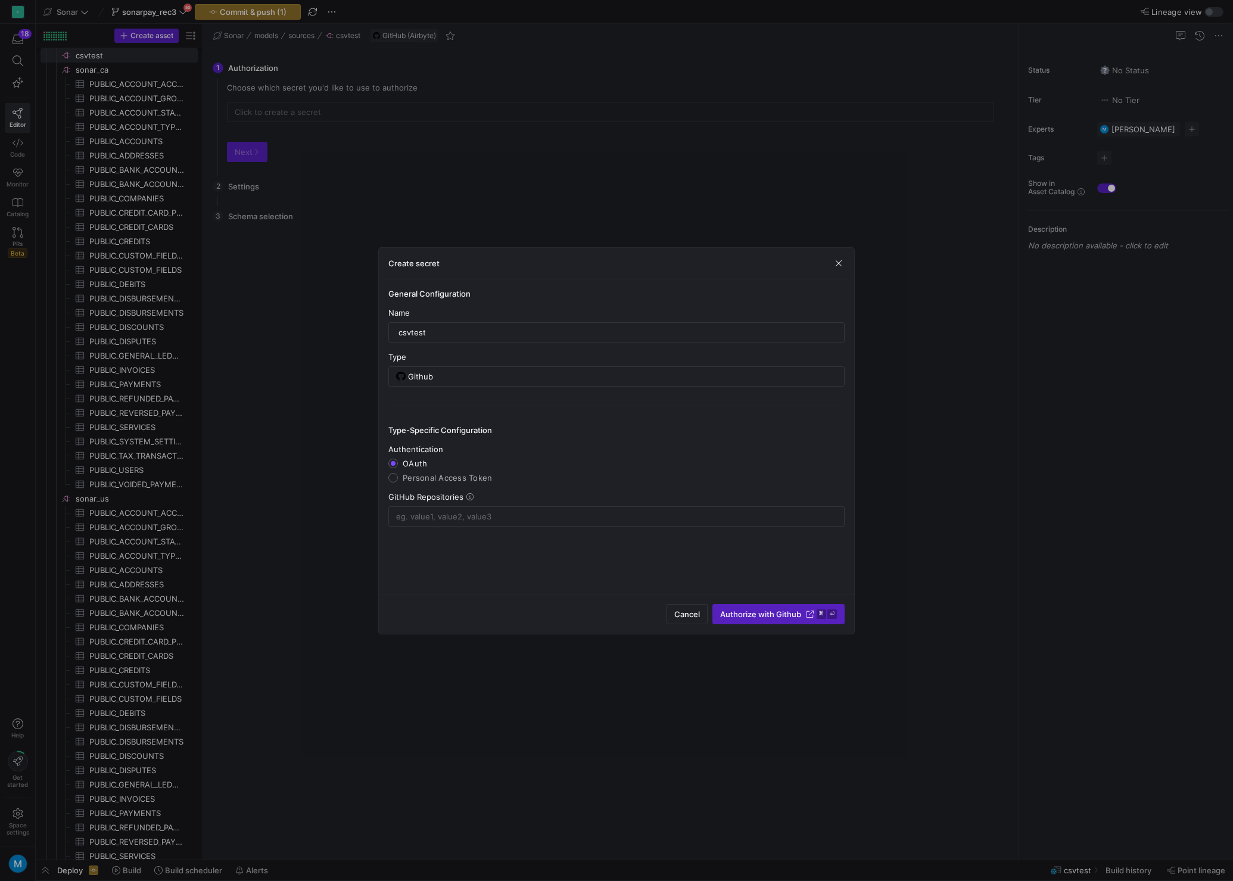
radio input "true"
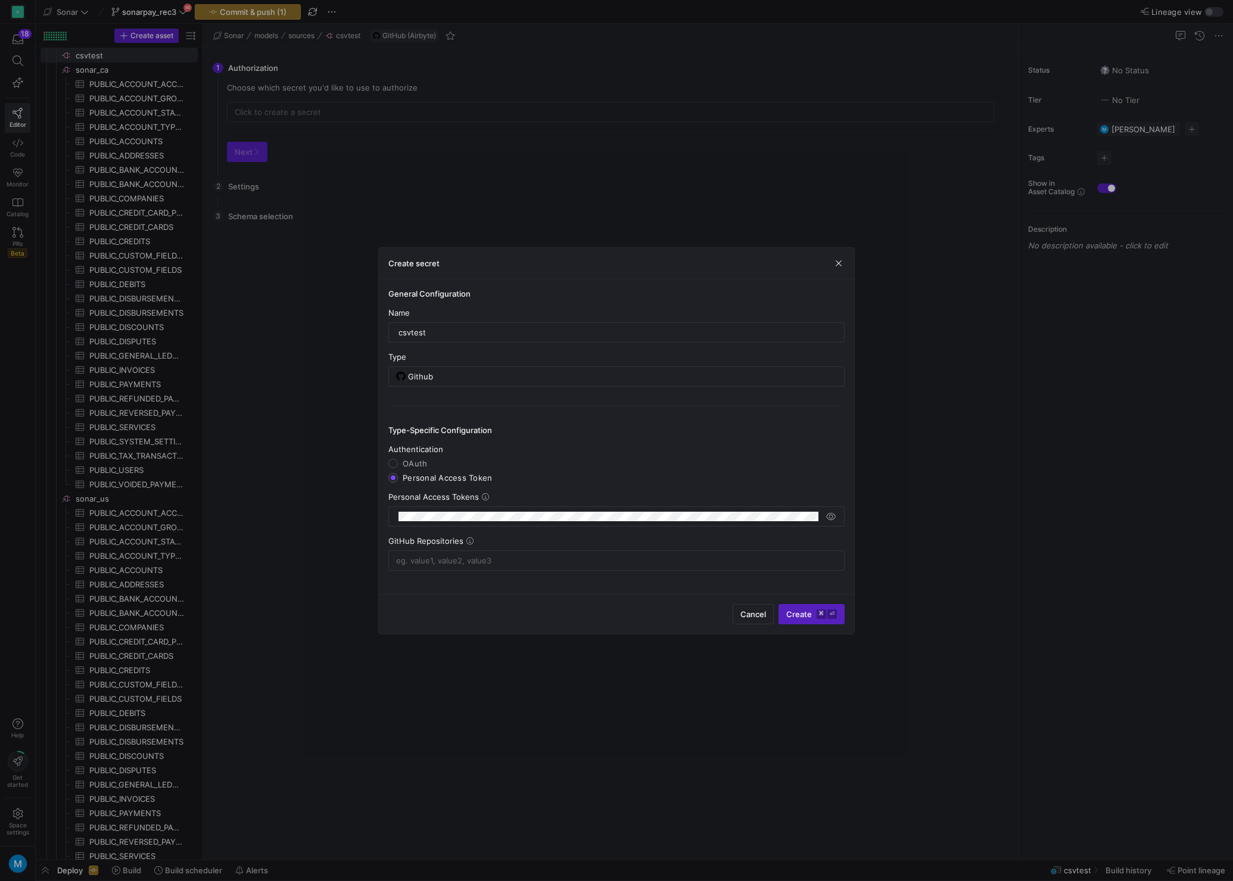
click at [408, 464] on span "OAuth" at bounding box center [415, 464] width 24 height 10
click at [398, 464] on input "OAuth" at bounding box center [393, 464] width 10 height 10
radio input "true"
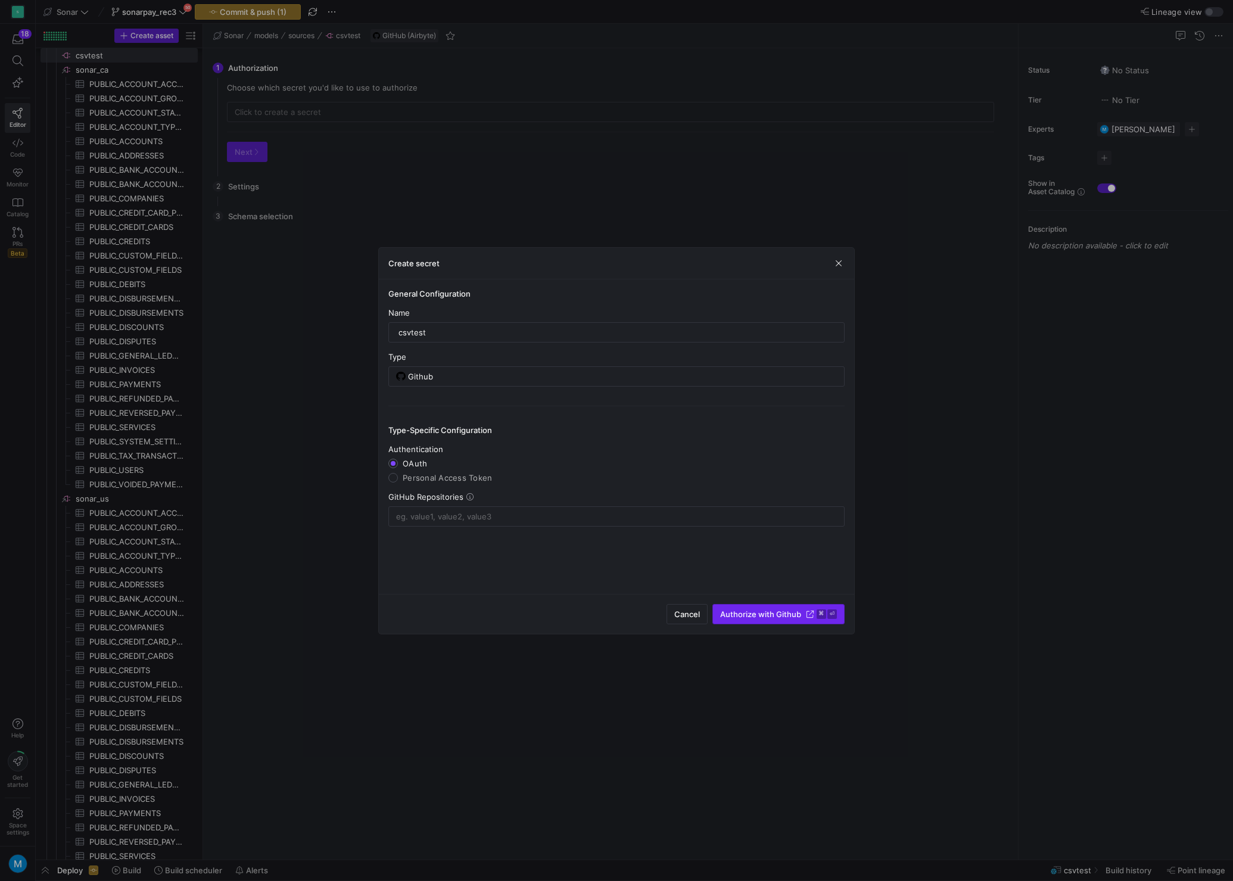
click at [778, 612] on span "Authorize with Github" at bounding box center [760, 614] width 81 height 10
click at [489, 512] on input at bounding box center [616, 517] width 441 height 10
click at [467, 497] on icon at bounding box center [469, 496] width 7 height 7
click at [679, 615] on span "Cancel" at bounding box center [687, 614] width 26 height 10
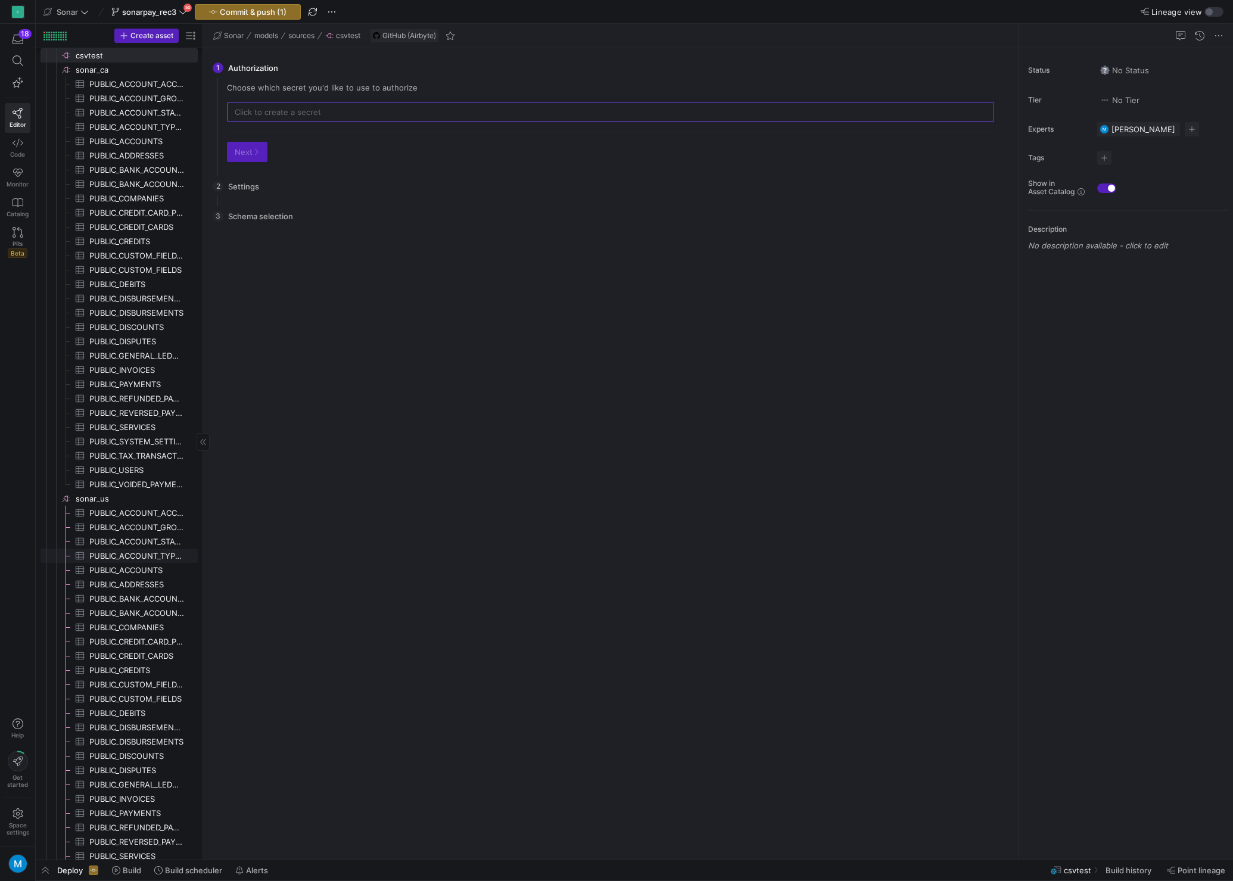
scroll to position [146, 0]
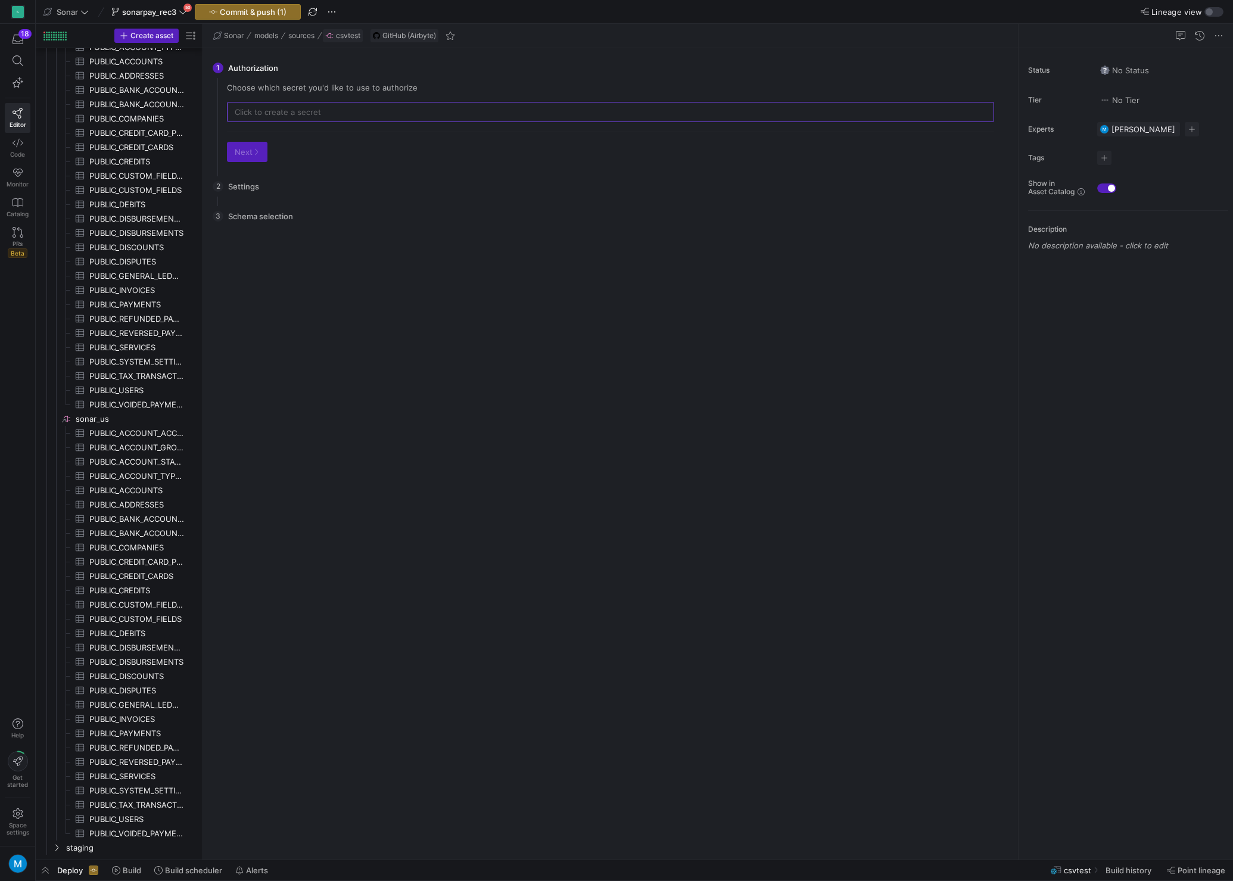
click at [341, 36] on span "csvtest" at bounding box center [348, 36] width 24 height 8
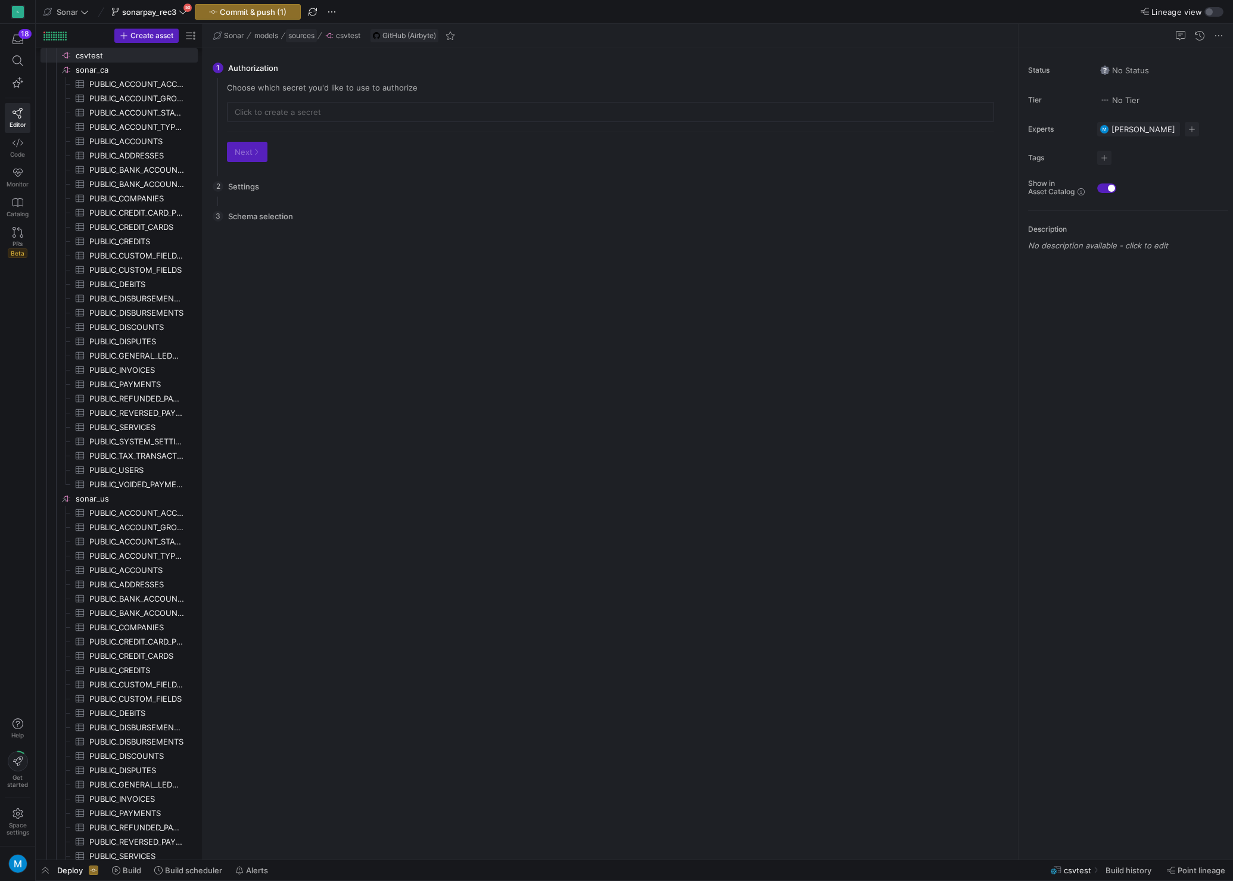
click at [300, 35] on span "sources" at bounding box center [301, 36] width 26 height 8
click at [139, 71] on span "csvtest​​​​​​​​" at bounding box center [136, 70] width 120 height 14
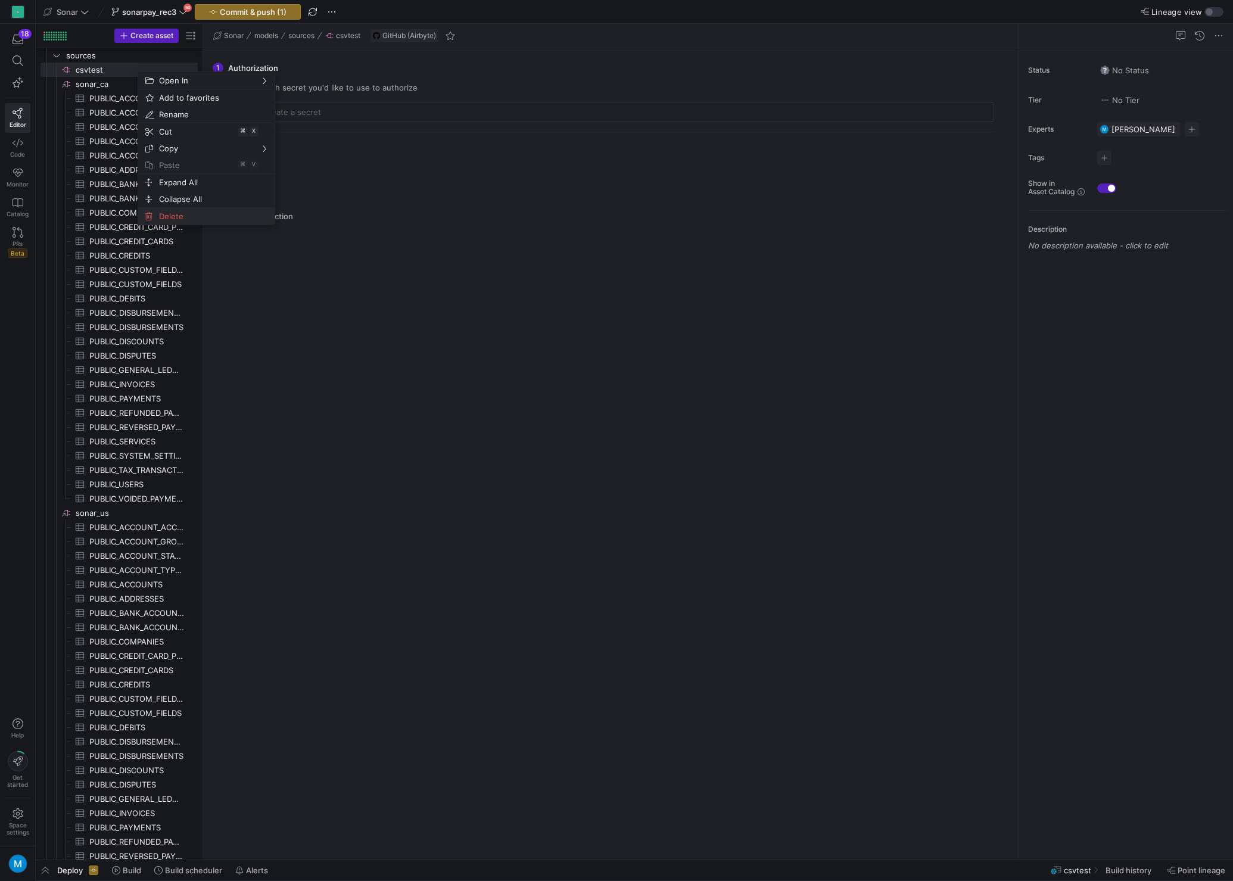
click at [170, 216] on span "Delete" at bounding box center [196, 216] width 84 height 17
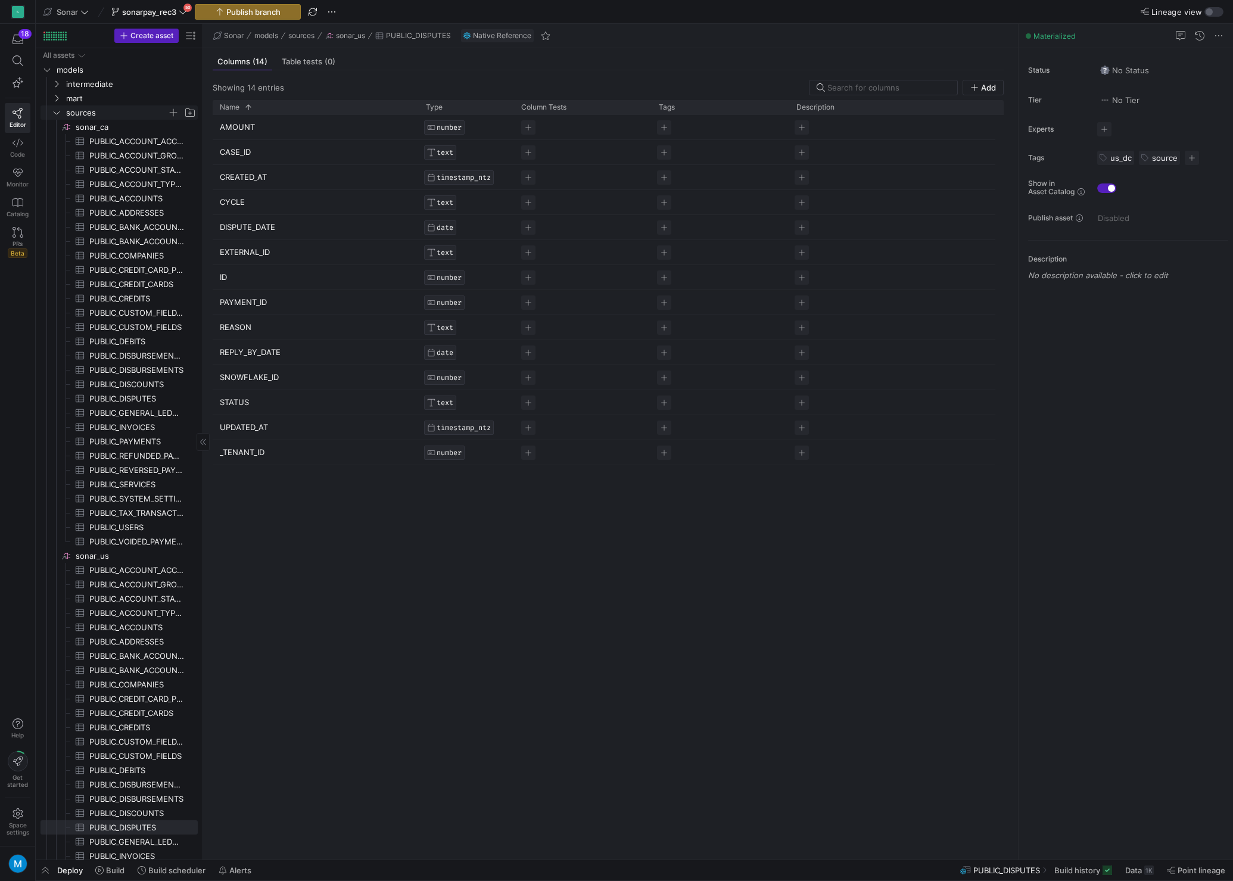
click at [58, 116] on icon "Press SPACE to select this row." at bounding box center [56, 112] width 8 height 7
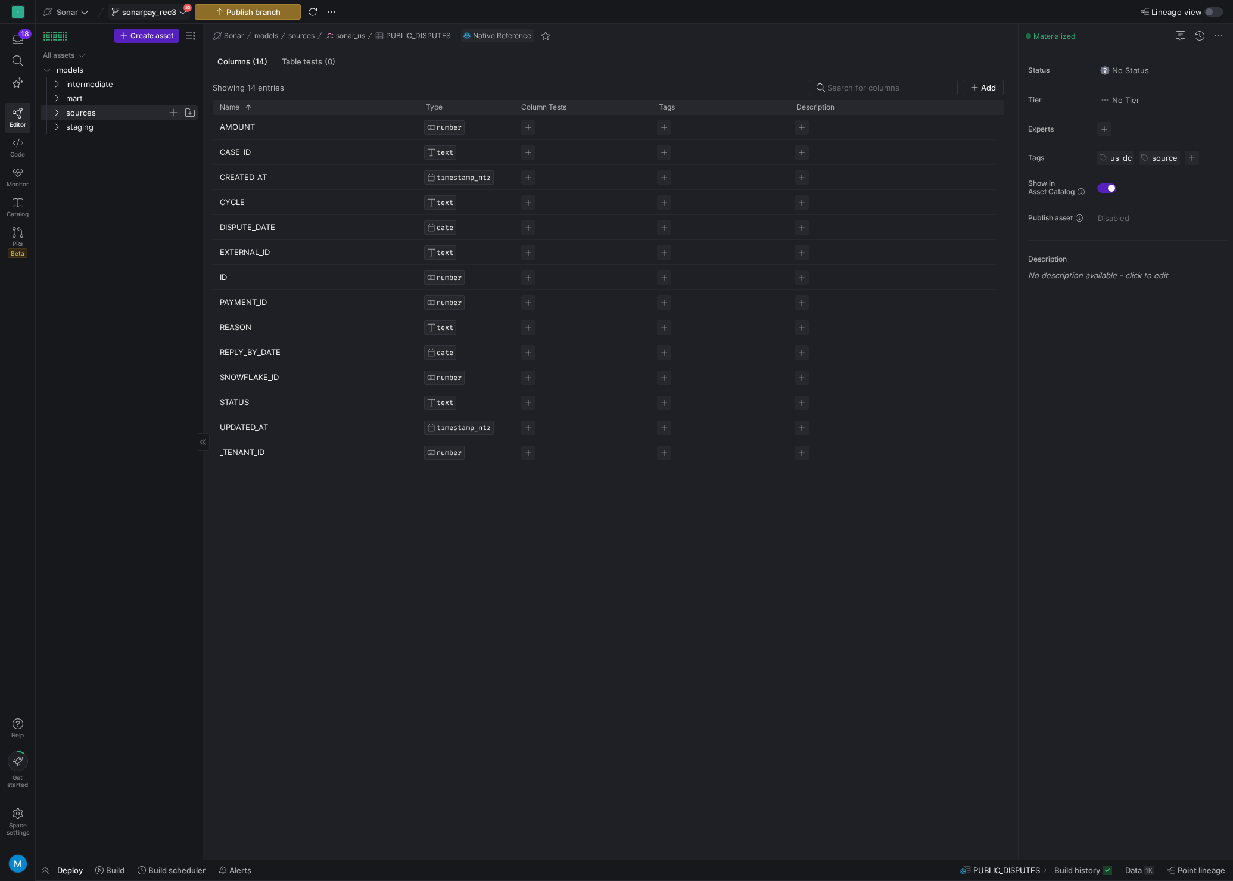
click at [185, 14] on icon at bounding box center [183, 12] width 8 height 8
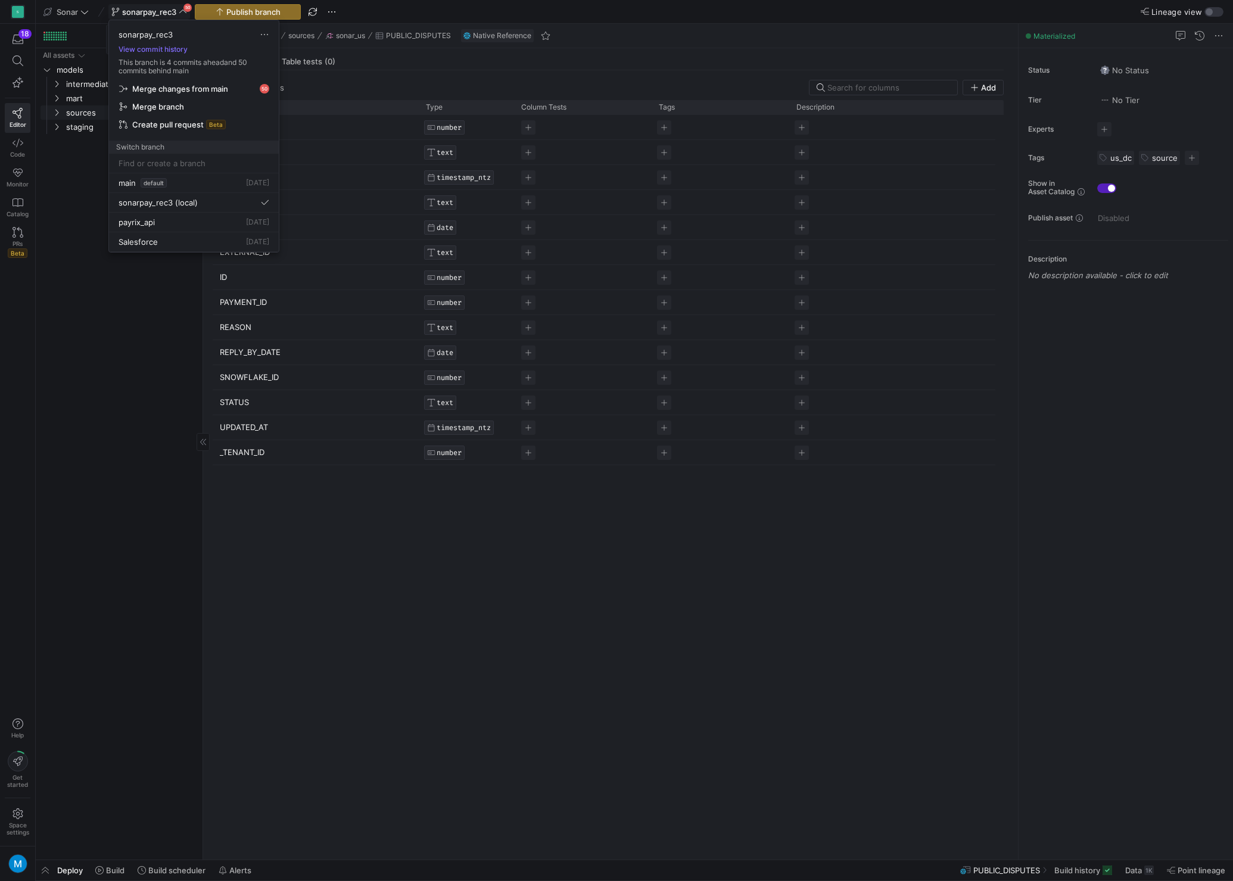
click at [183, 11] on icon at bounding box center [183, 12] width 8 height 8
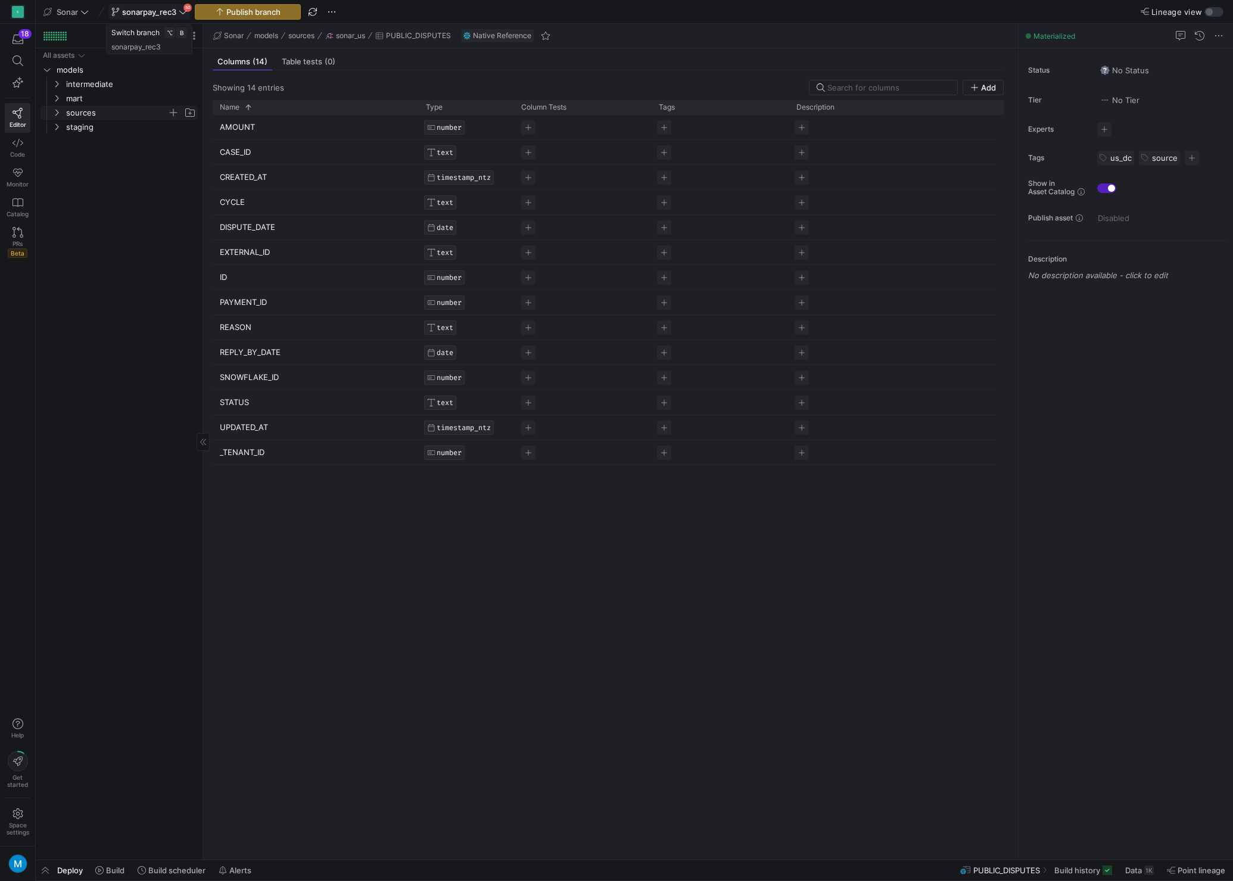
click at [184, 13] on icon at bounding box center [182, 12] width 7 height 4
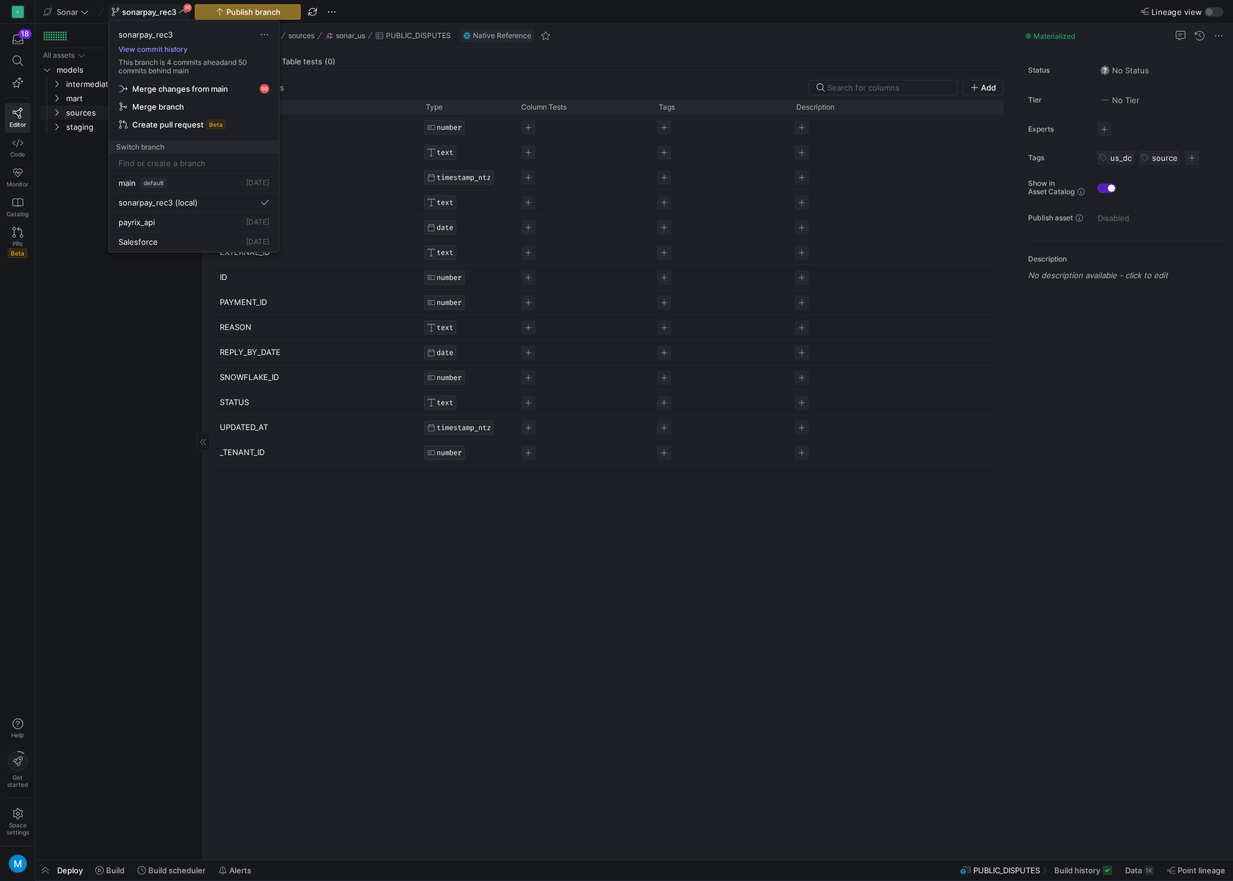
click at [159, 51] on button "View commit history" at bounding box center [153, 49] width 88 height 8
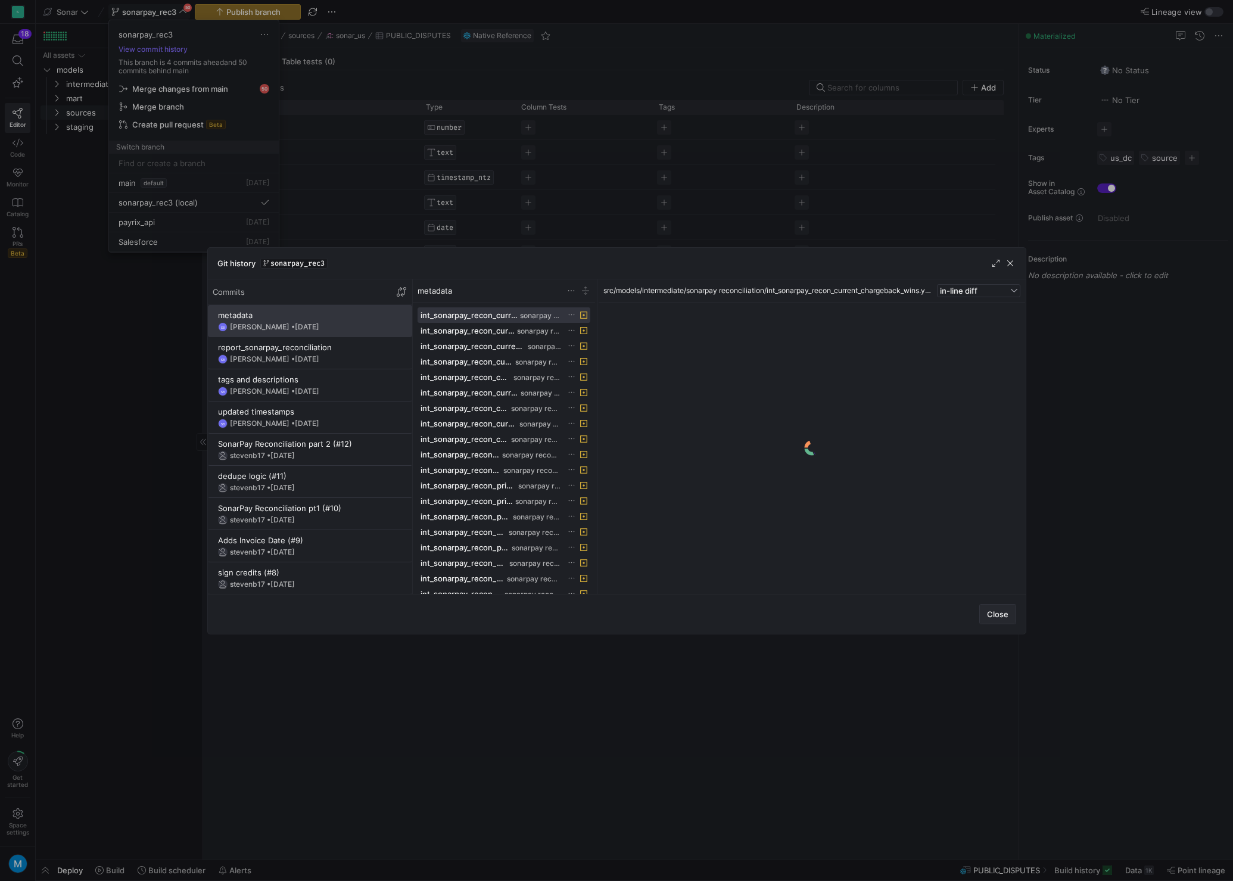
click at [1000, 616] on span "Close" at bounding box center [997, 614] width 21 height 10
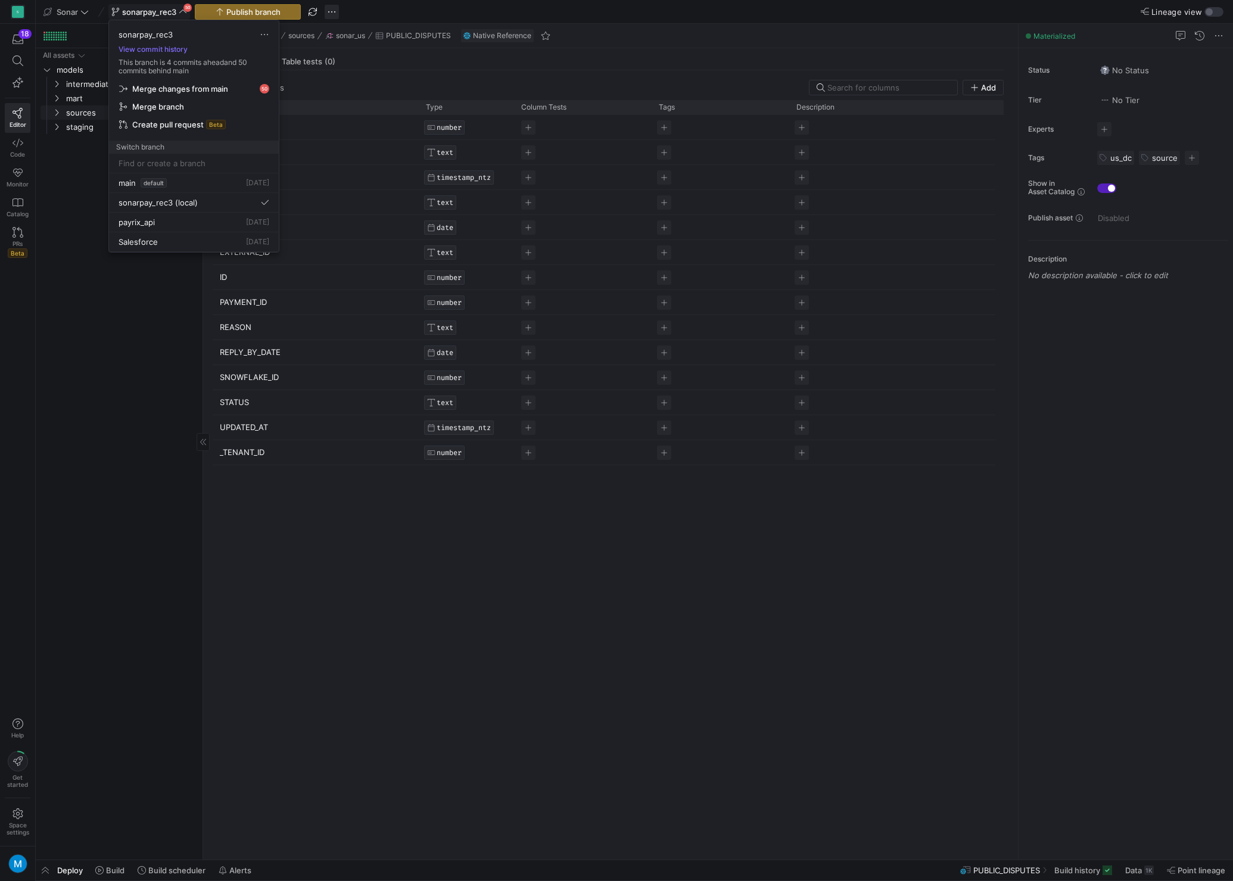
click at [351, 14] on div at bounding box center [616, 440] width 1233 height 881
click at [331, 11] on span "button" at bounding box center [332, 12] width 14 height 14
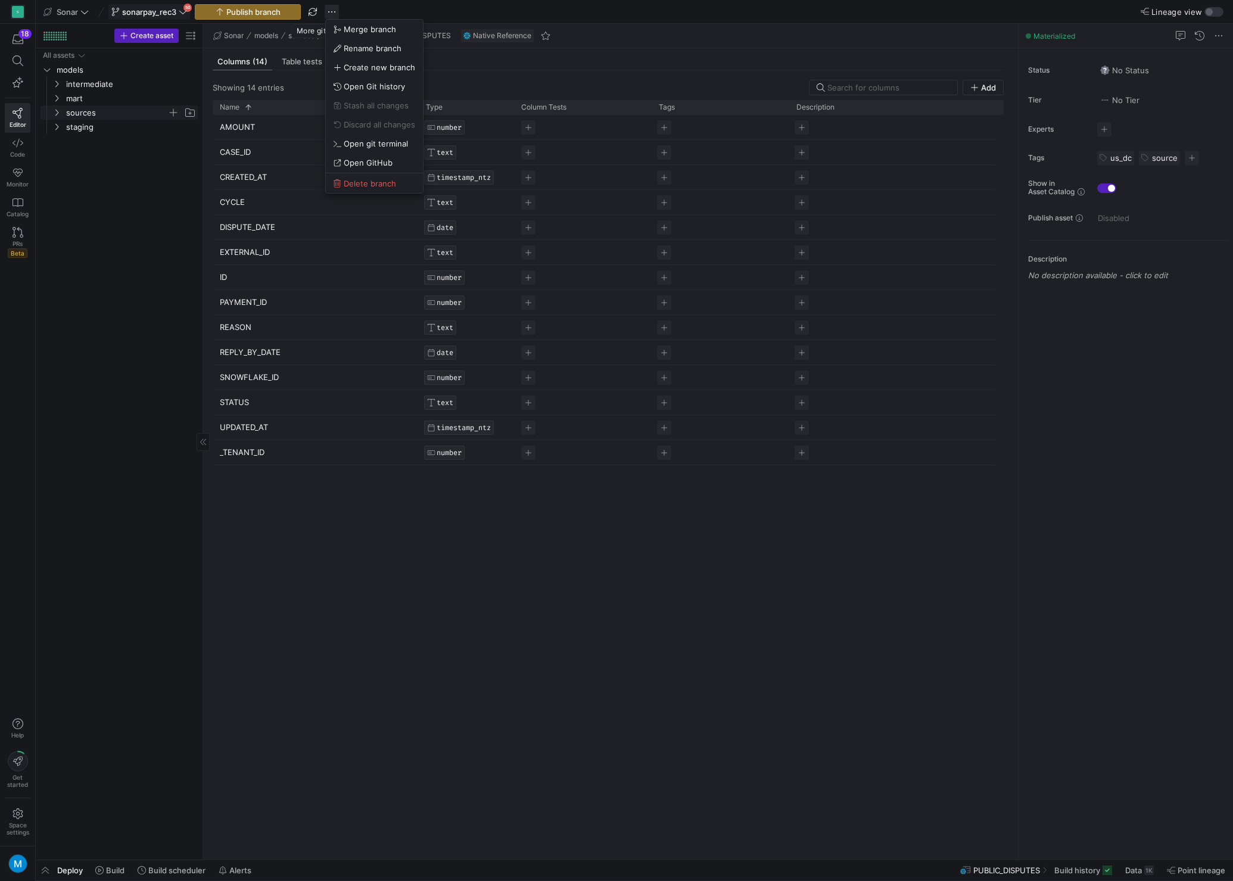
click at [333, 13] on body "S 18 Editor Code Monitor Catalog PRs Beta Help Get started Space settings Sonar…" at bounding box center [616, 440] width 1233 height 881
click at [358, 161] on span "Open GitHub" at bounding box center [368, 163] width 49 height 10
click at [148, 37] on span "Create asset" at bounding box center [151, 36] width 43 height 8
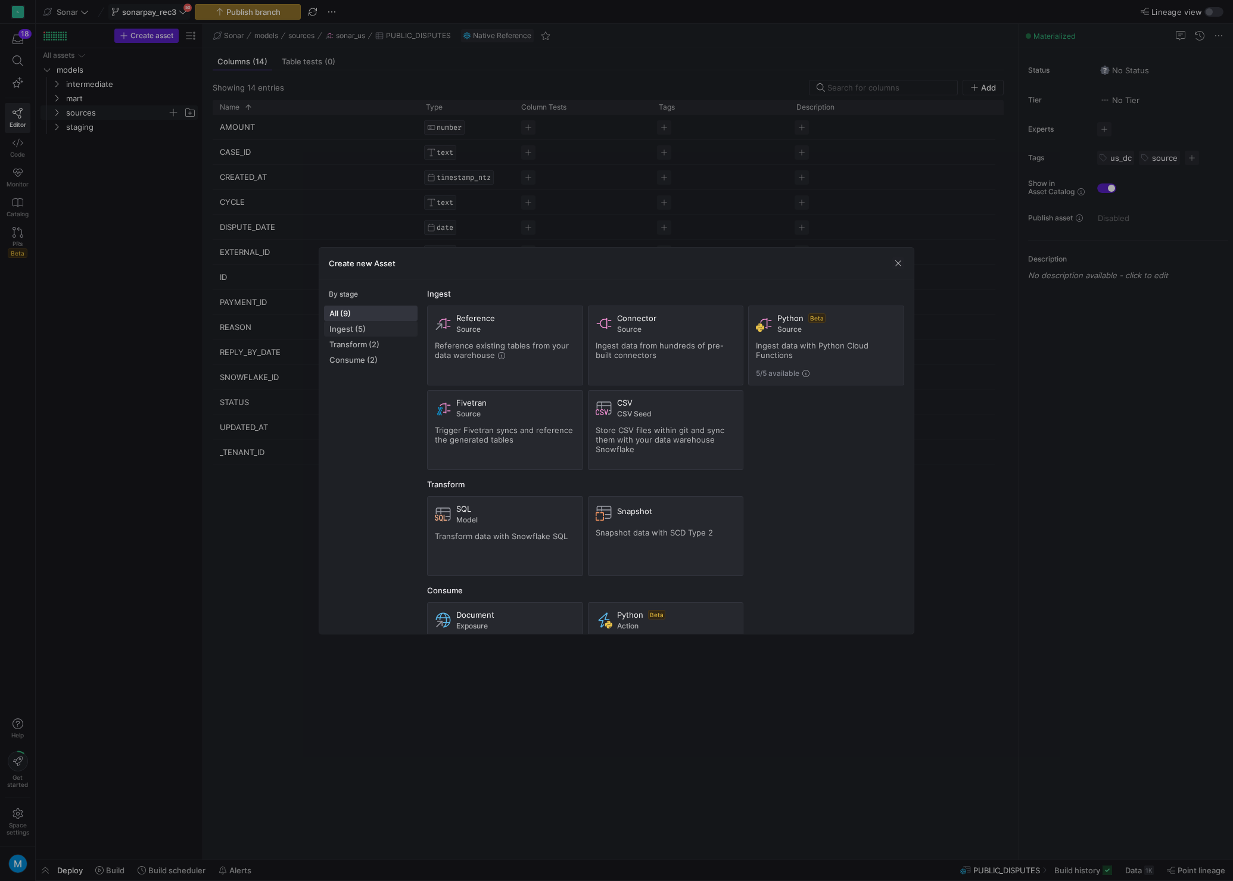
click at [360, 328] on span "Ingest (5)" at bounding box center [370, 329] width 83 height 10
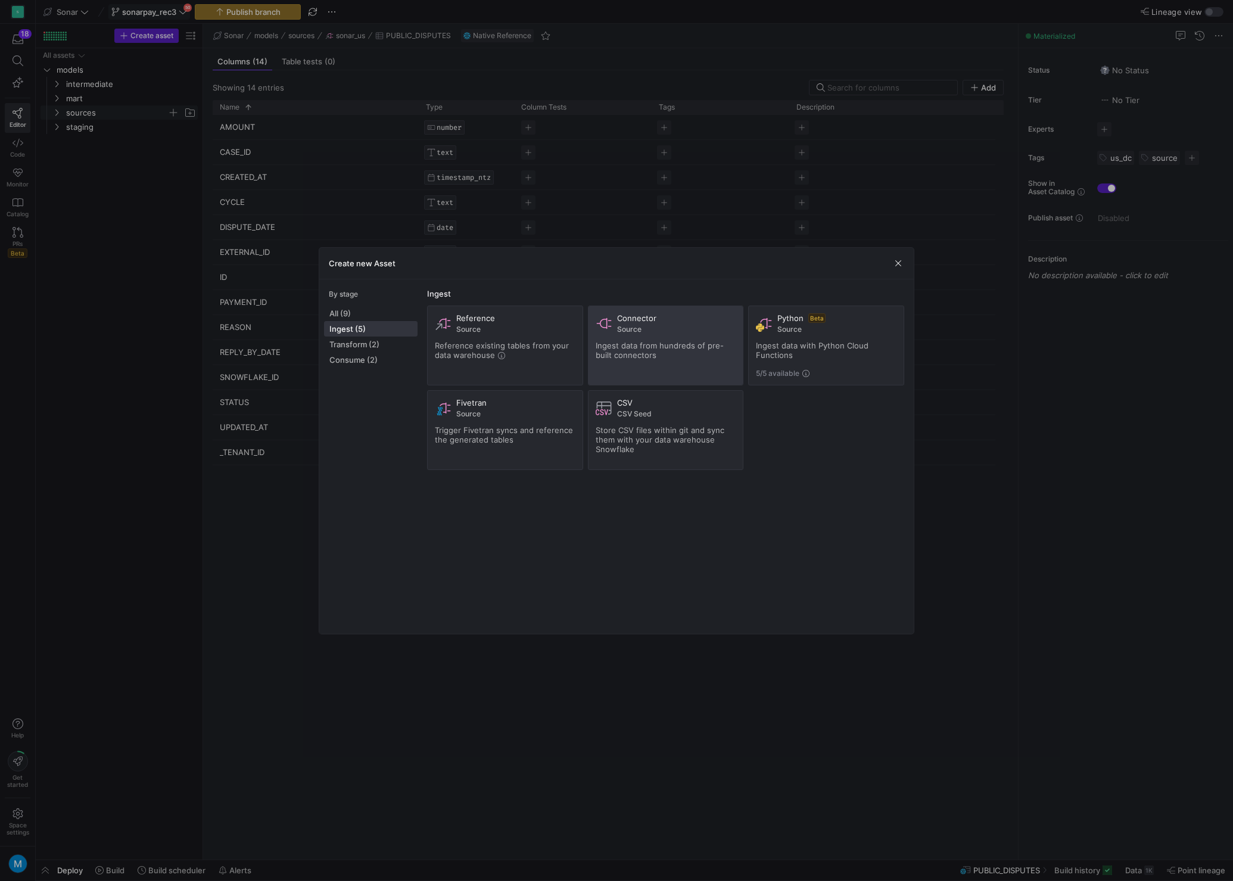
click at [659, 351] on div "Ingest data from hundreds of pre-built connectors" at bounding box center [665, 350] width 141 height 19
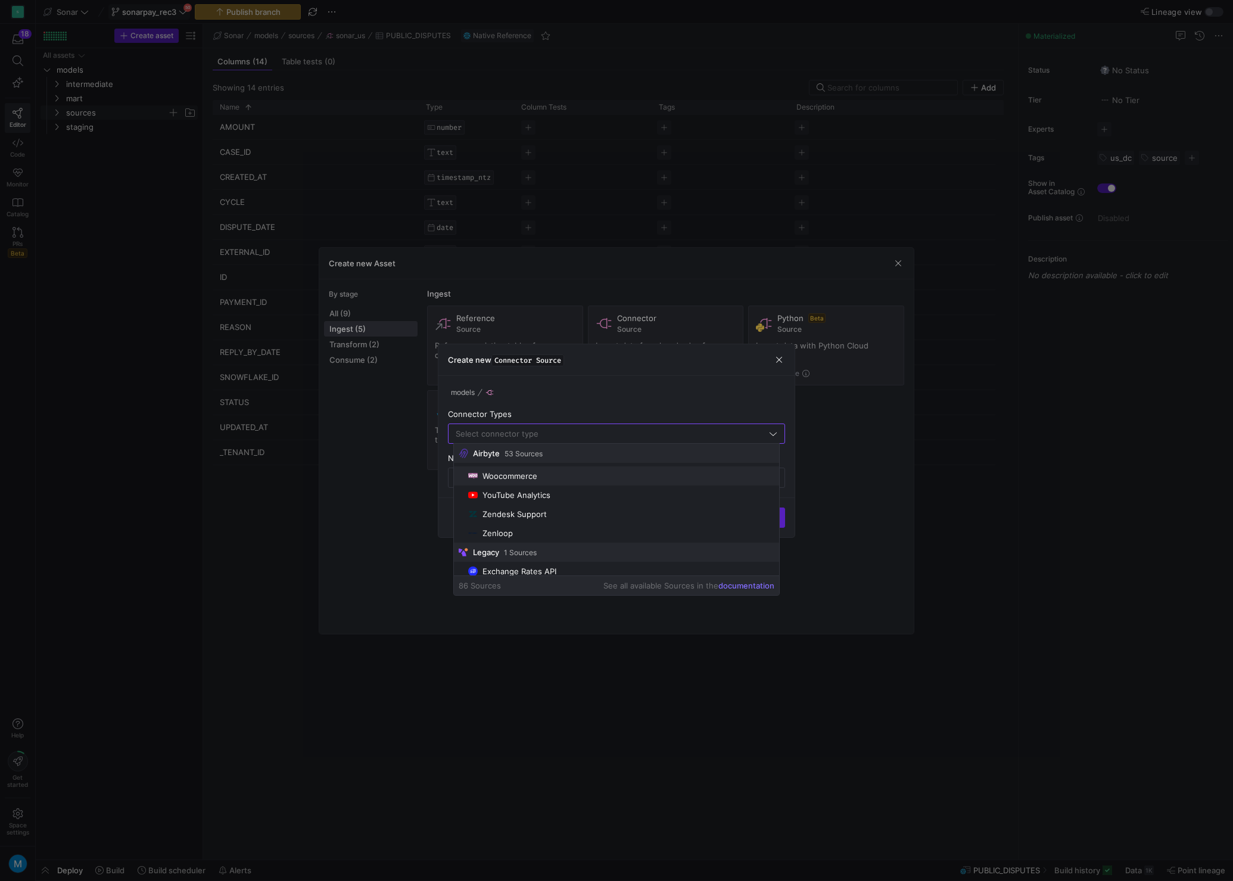
scroll to position [1565, 0]
click at [776, 360] on span "button" at bounding box center [779, 360] width 12 height 12
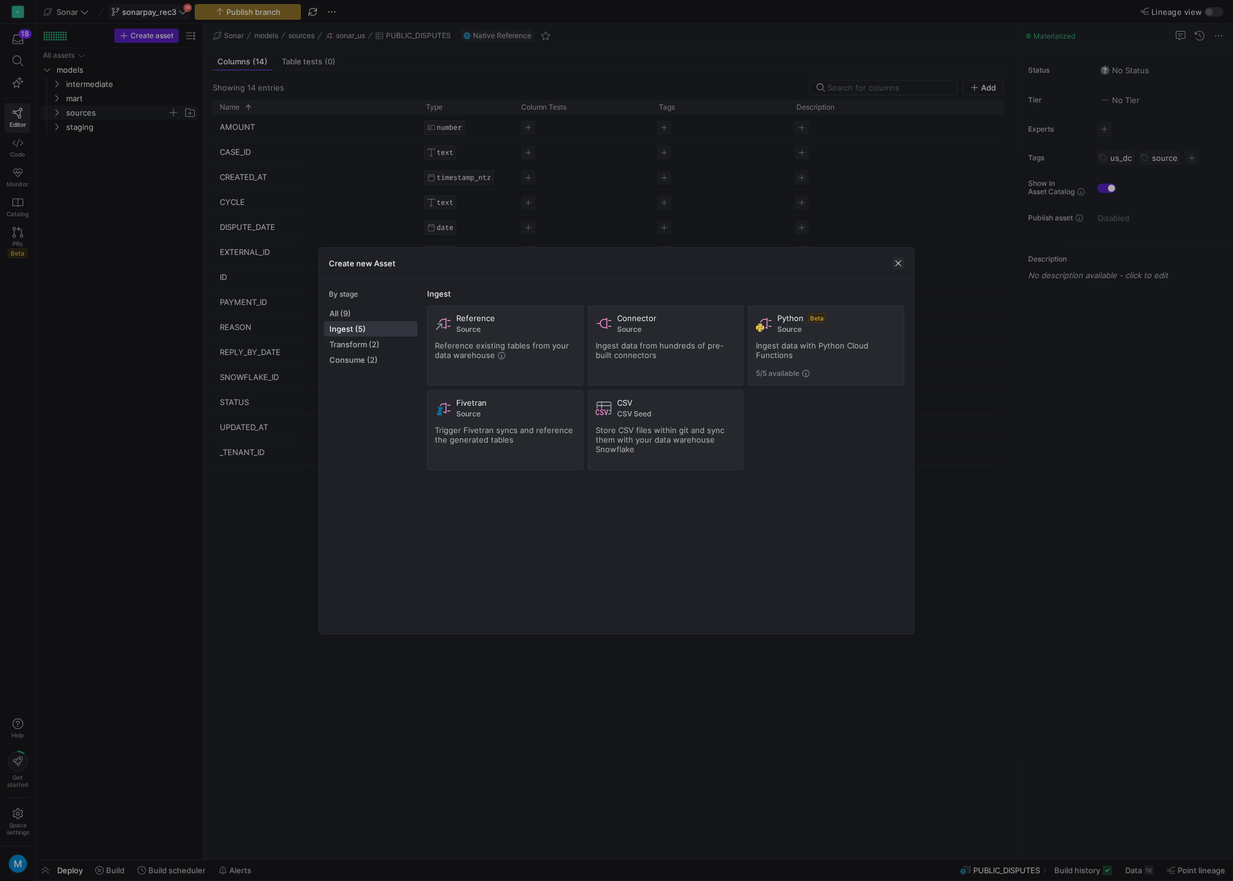
click at [897, 263] on span "button" at bounding box center [898, 263] width 12 height 12
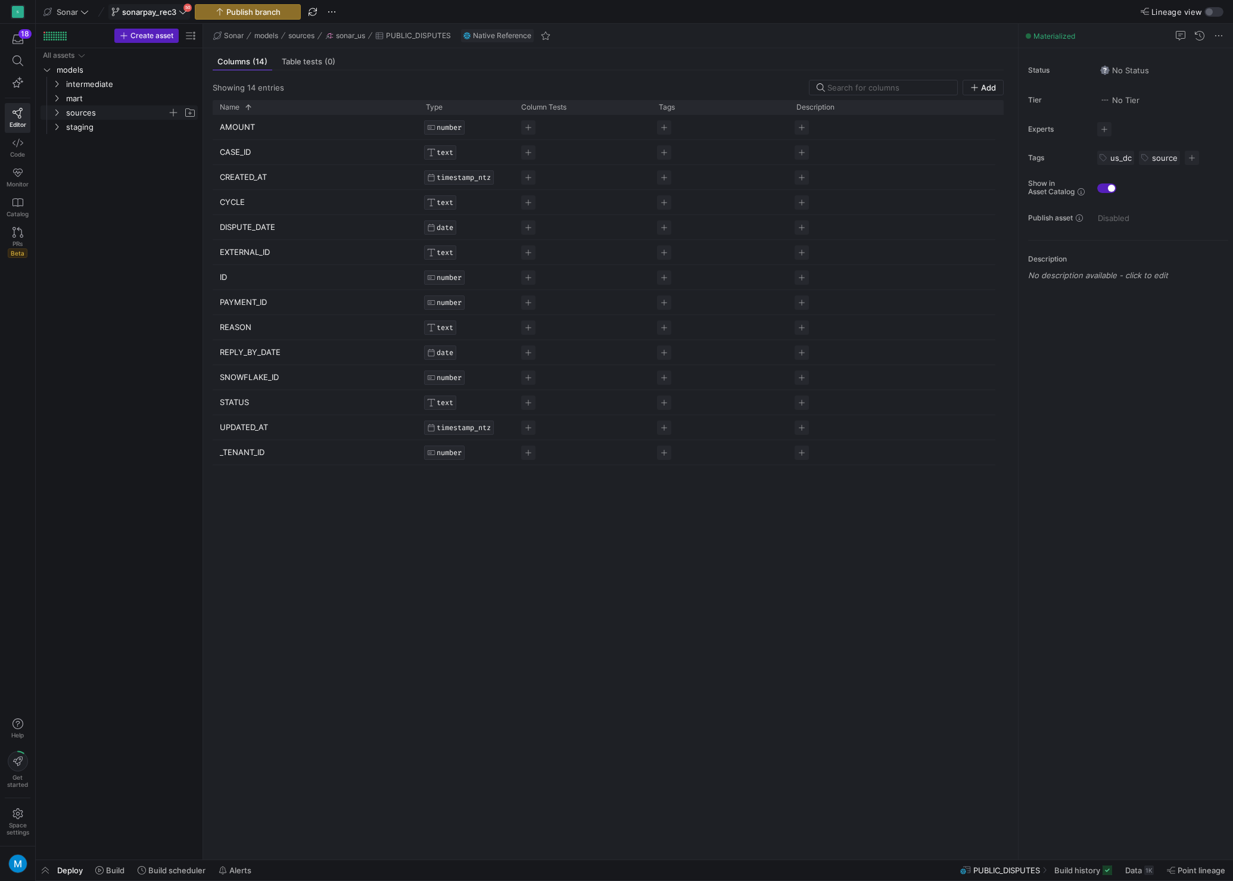
click at [172, 13] on span "sonarpay_rec3" at bounding box center [149, 12] width 54 height 10
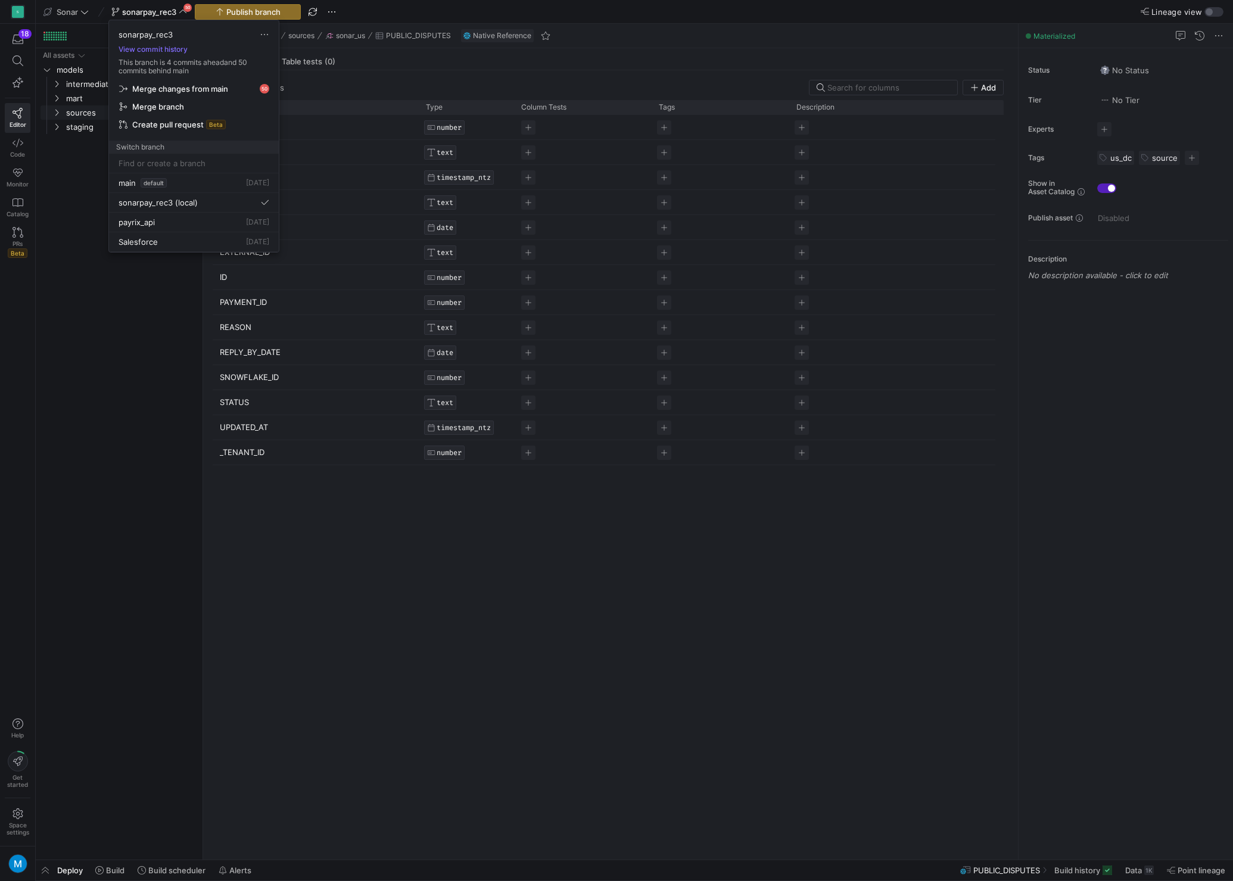
click at [183, 14] on icon at bounding box center [183, 12] width 8 height 8
click at [182, 13] on icon at bounding box center [182, 12] width 7 height 4
click at [133, 181] on span "main" at bounding box center [126, 183] width 17 height 10
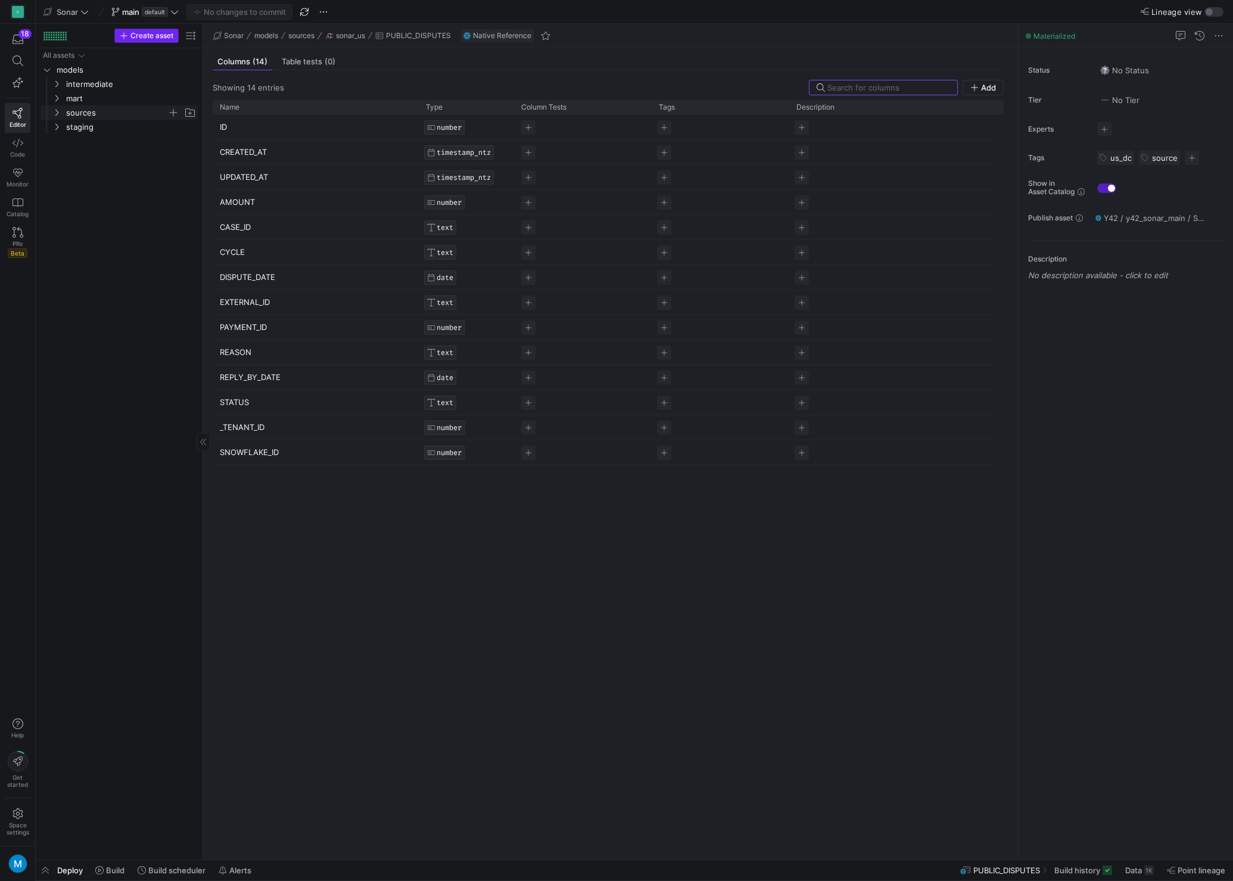
click at [149, 37] on span "Create asset" at bounding box center [151, 36] width 43 height 8
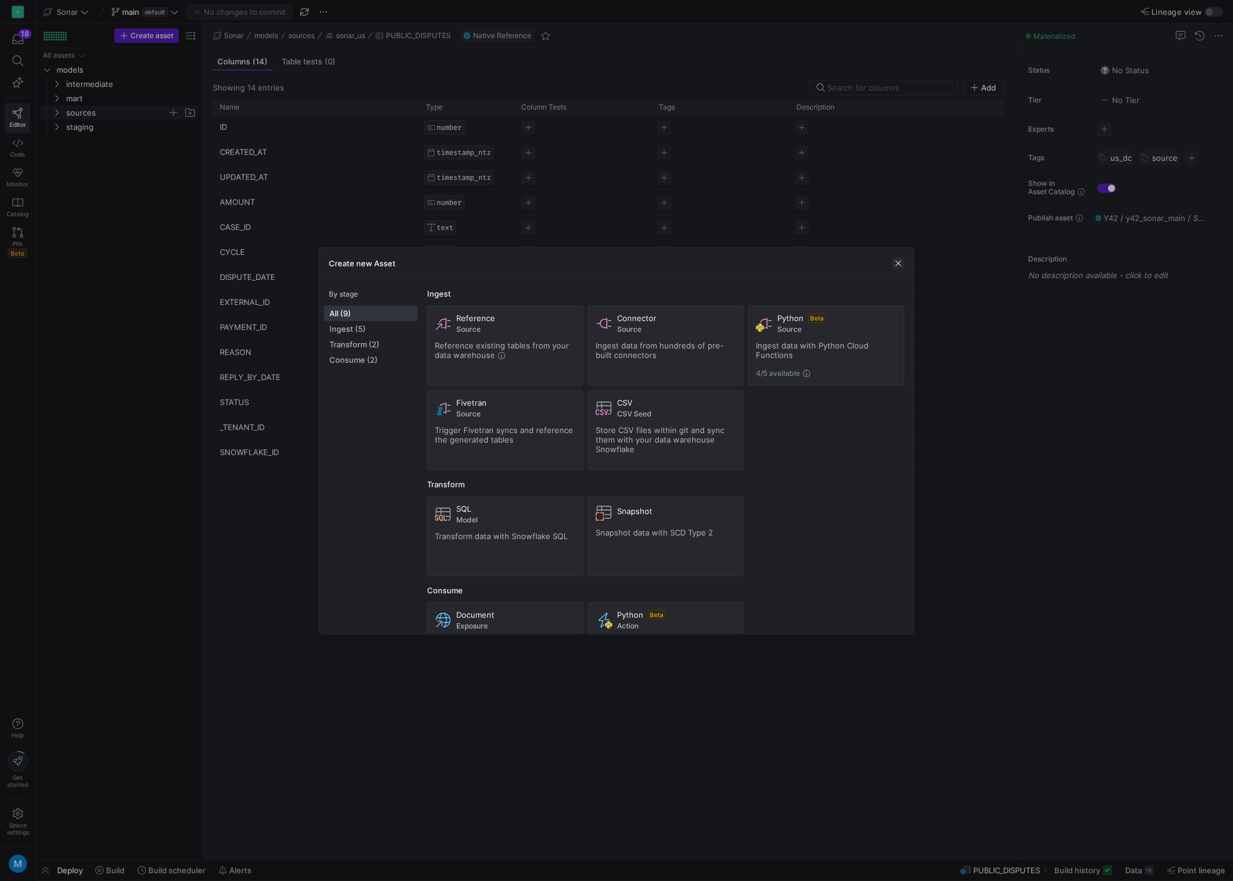
click at [896, 263] on span "button" at bounding box center [898, 263] width 12 height 12
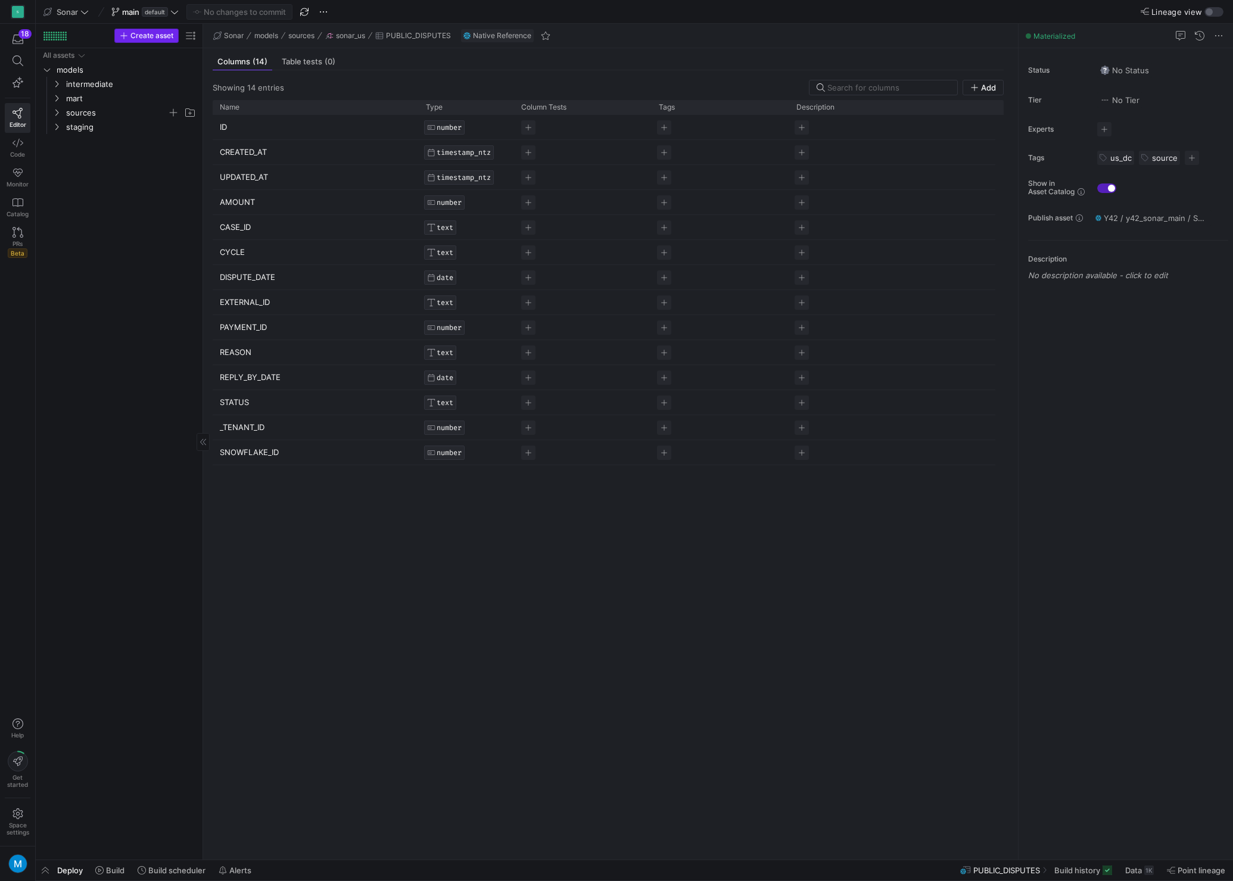
click at [150, 35] on span "Create asset" at bounding box center [151, 36] width 43 height 8
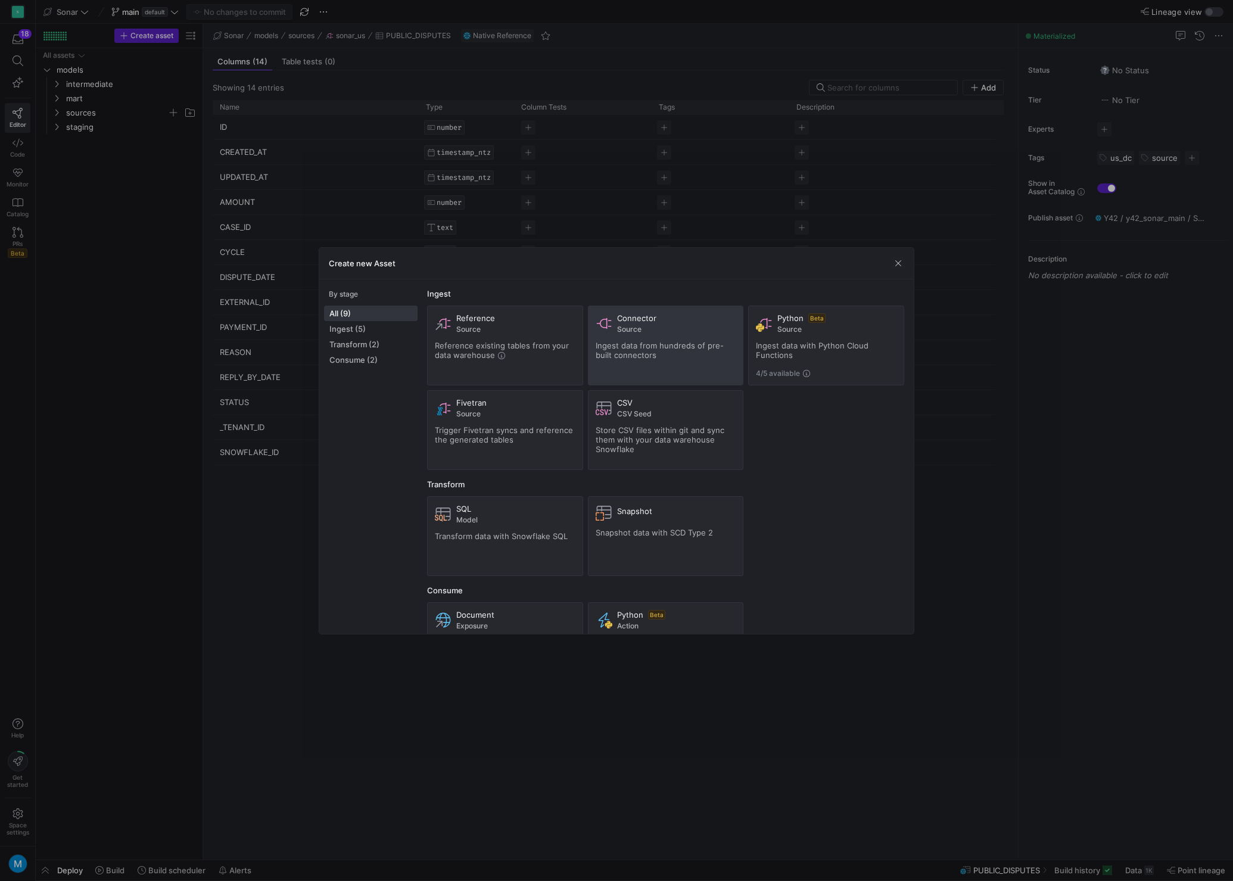
click at [659, 331] on span "Source" at bounding box center [676, 329] width 119 height 8
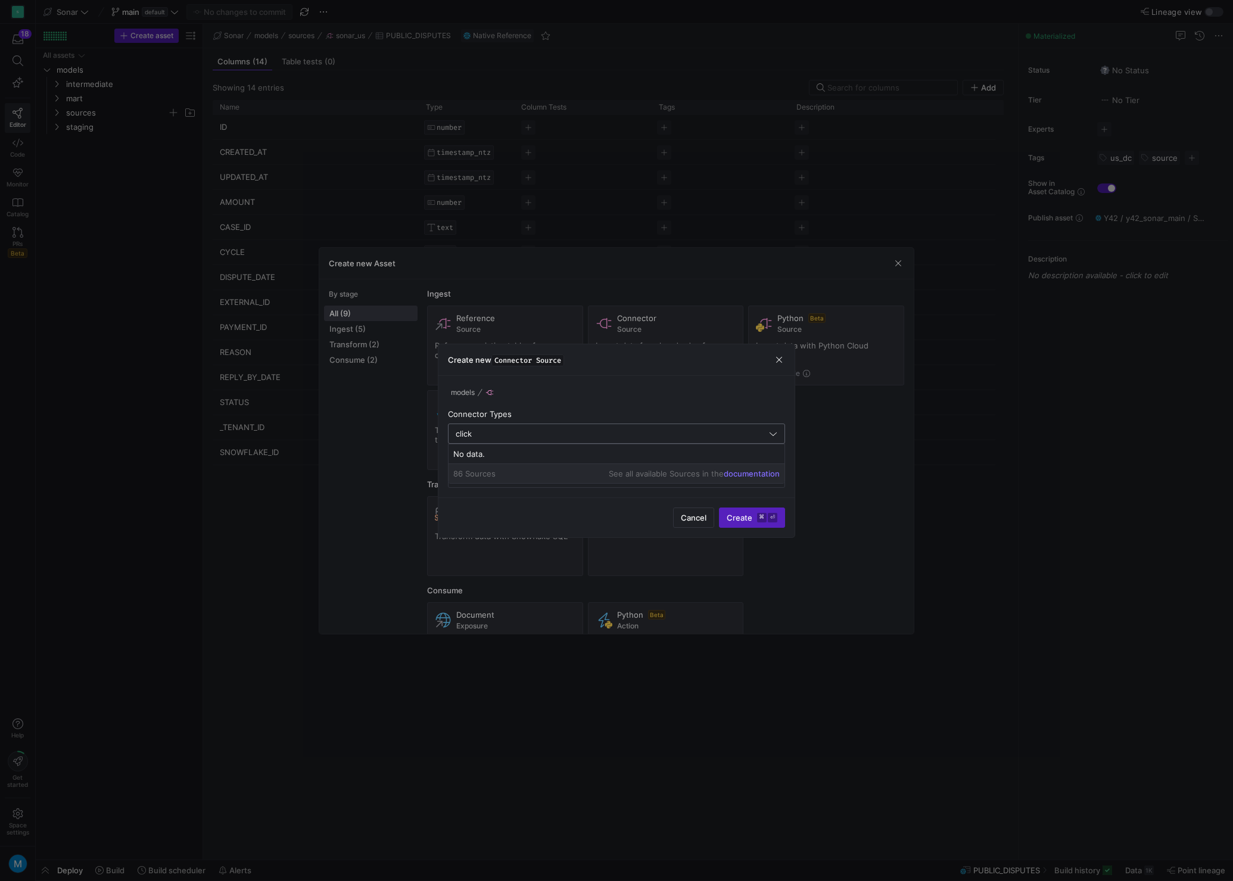
click at [535, 436] on input "click" at bounding box center [611, 434] width 311 height 10
type input "click"
click at [700, 519] on span "Cancel" at bounding box center [694, 518] width 26 height 10
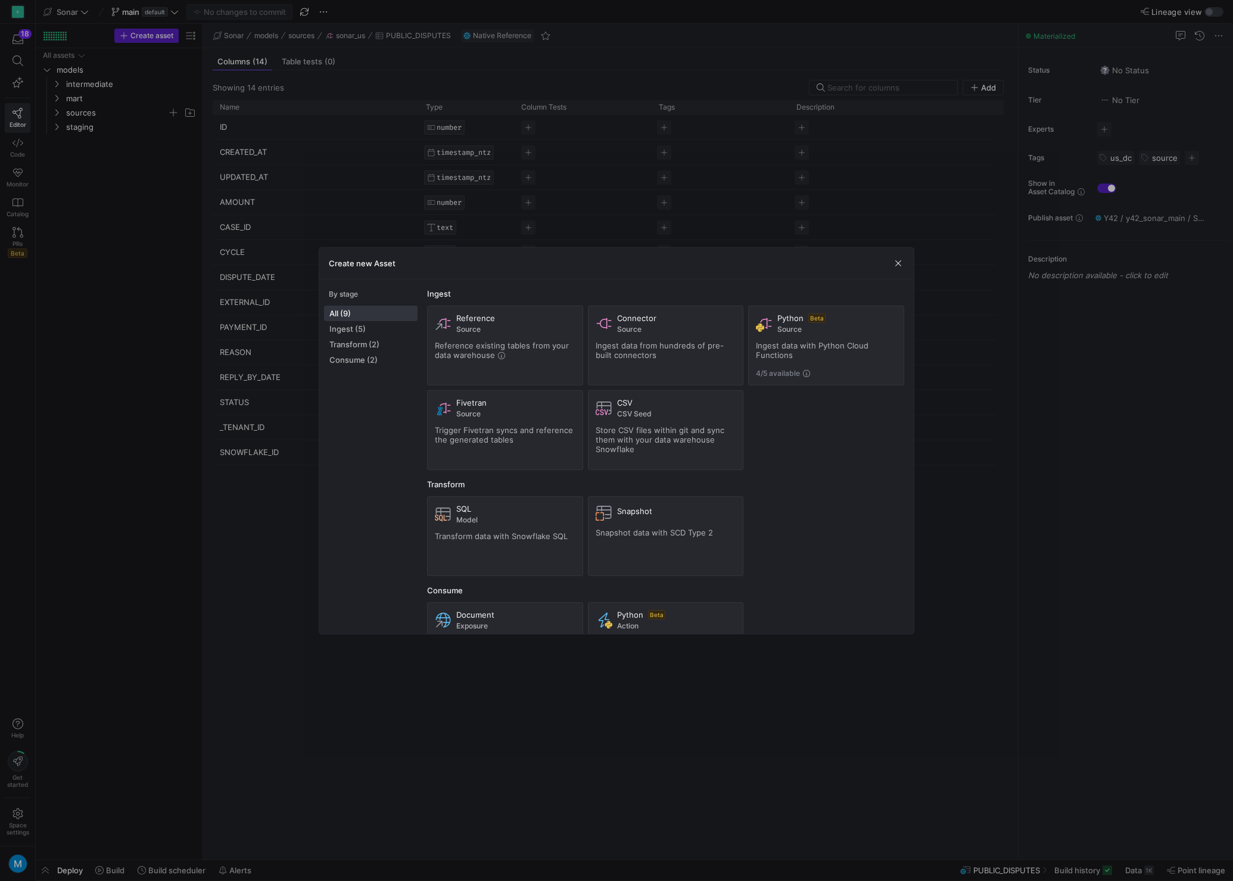
click at [899, 262] on span "button" at bounding box center [898, 263] width 12 height 12
